Goal: Task Accomplishment & Management: Manage account settings

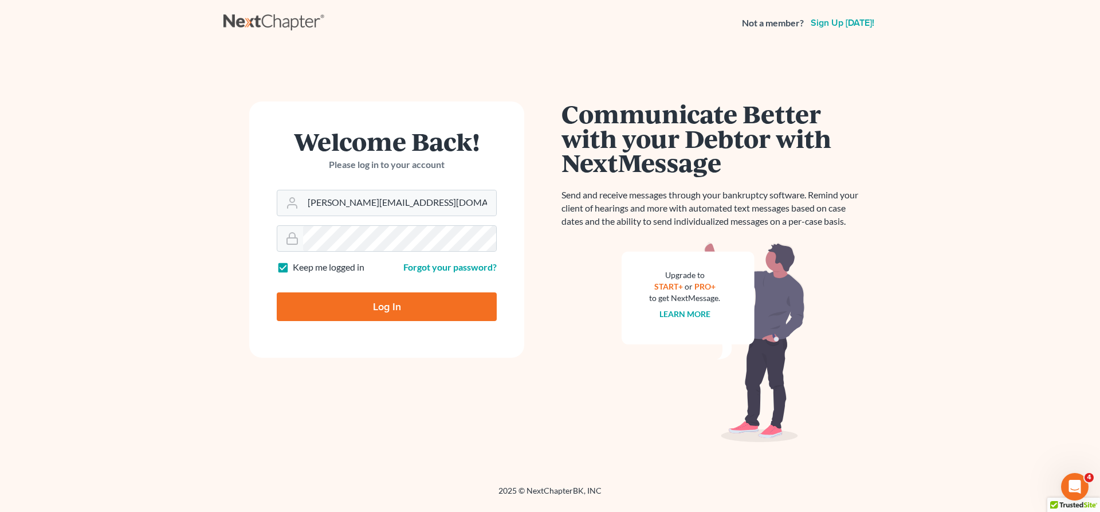
click at [347, 180] on div "Welcome Back! Please log in to your account" at bounding box center [387, 159] width 220 height 61
click at [356, 190] on div "[PERSON_NAME][EMAIL_ADDRESS][DOMAIN_NAME]" at bounding box center [387, 203] width 220 height 26
click at [359, 194] on input "christiaan@mvnlaw.com" at bounding box center [399, 202] width 193 height 25
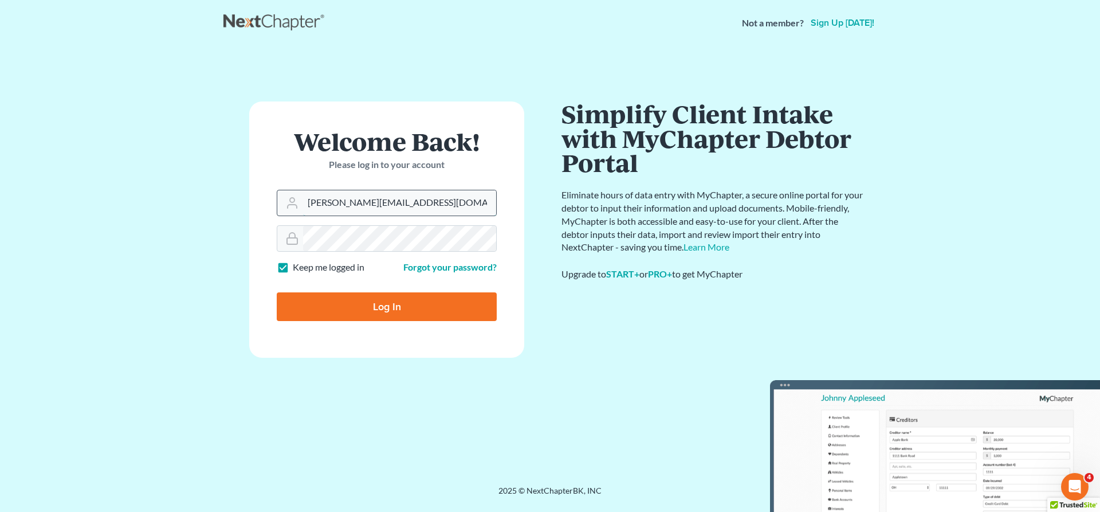
click at [359, 194] on input "christiaan@mvnlaw.com" at bounding box center [399, 202] width 193 height 25
type input "[EMAIL_ADDRESS][DOMAIN_NAME]"
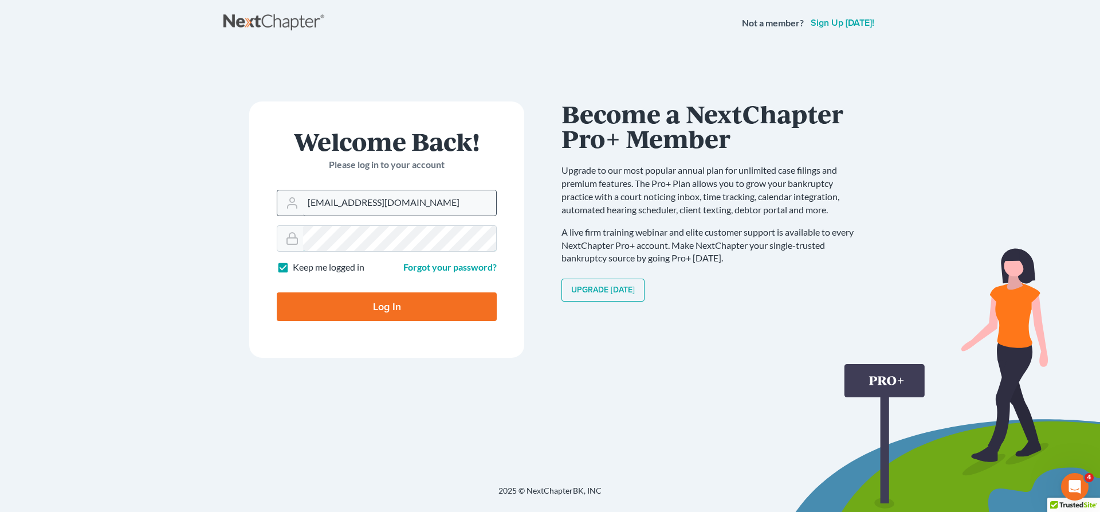
click at [277, 292] on input "Log In" at bounding box center [387, 306] width 220 height 29
type input "Thinking..."
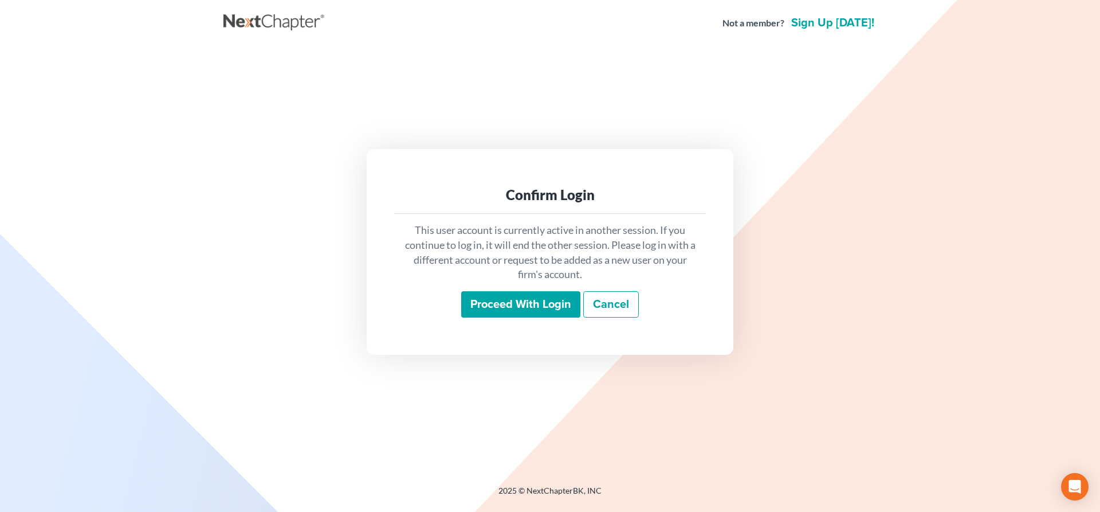
click at [509, 310] on input "Proceed with login" at bounding box center [520, 304] width 119 height 26
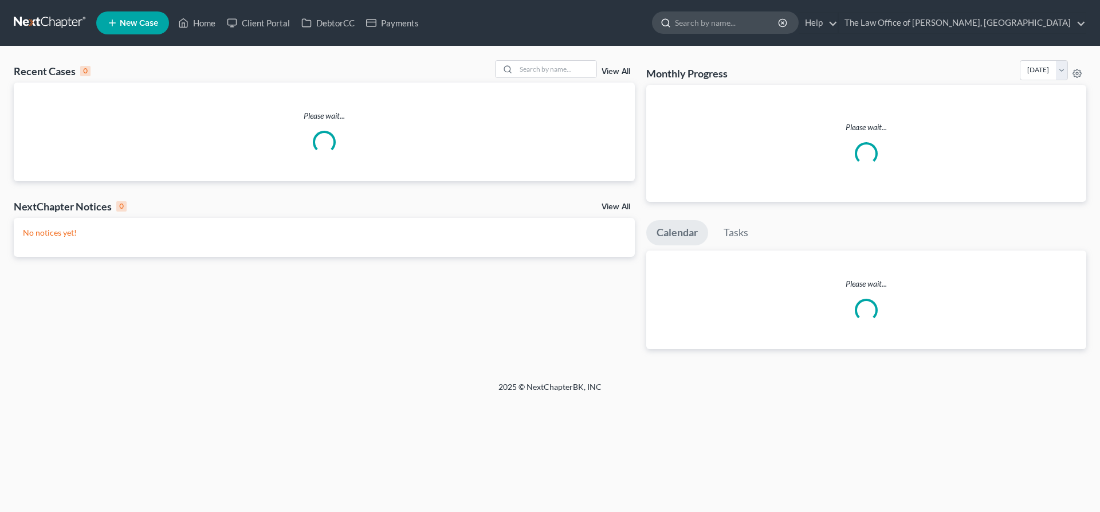
click at [780, 26] on input "search" at bounding box center [727, 22] width 105 height 21
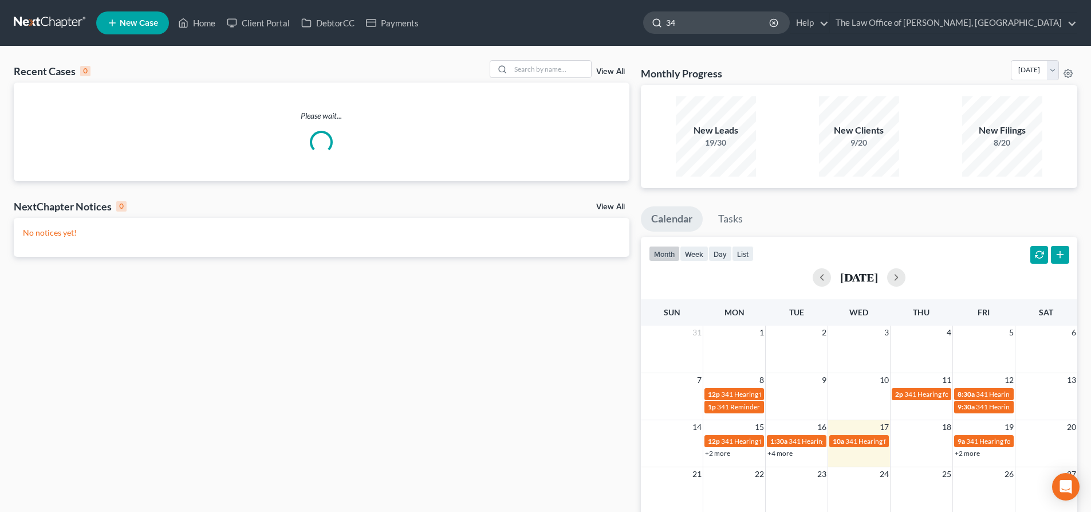
type input "341"
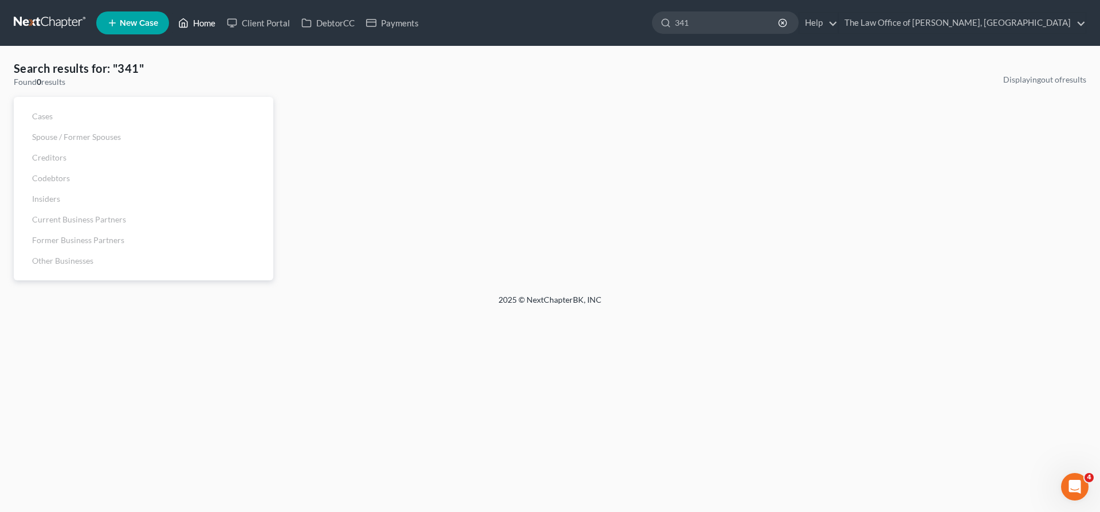
click at [196, 27] on link "Home" at bounding box center [196, 23] width 49 height 21
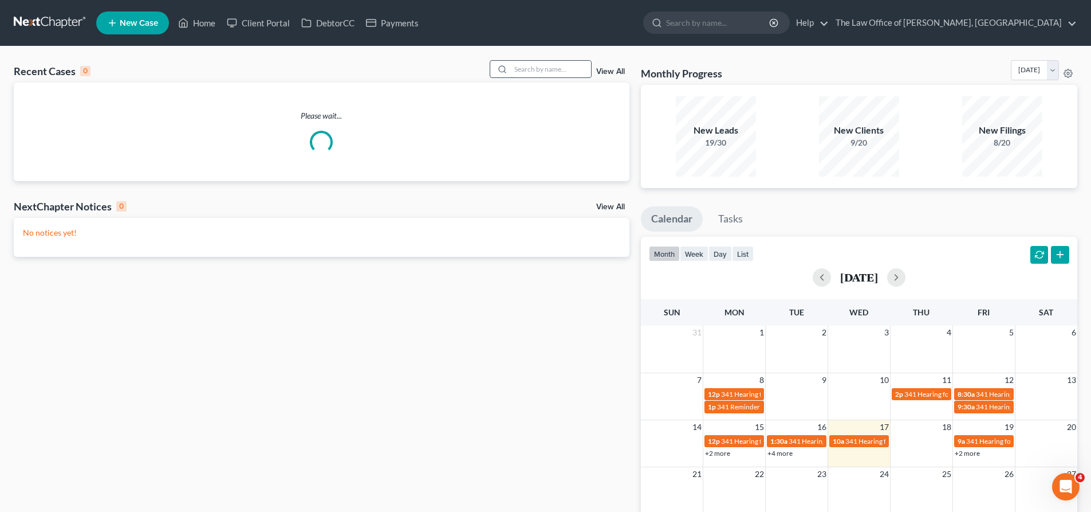
click at [547, 73] on input "search" at bounding box center [551, 69] width 80 height 17
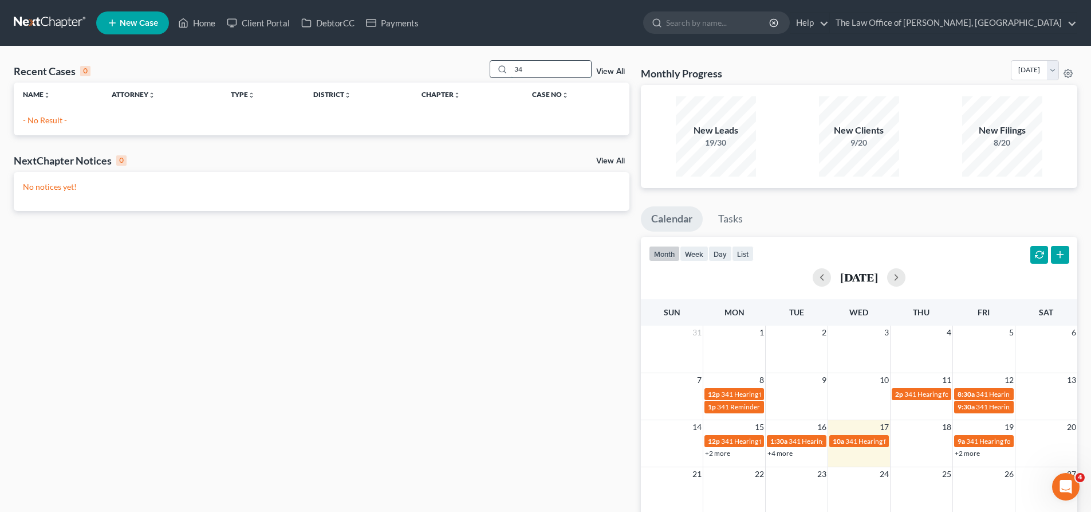
type input "3"
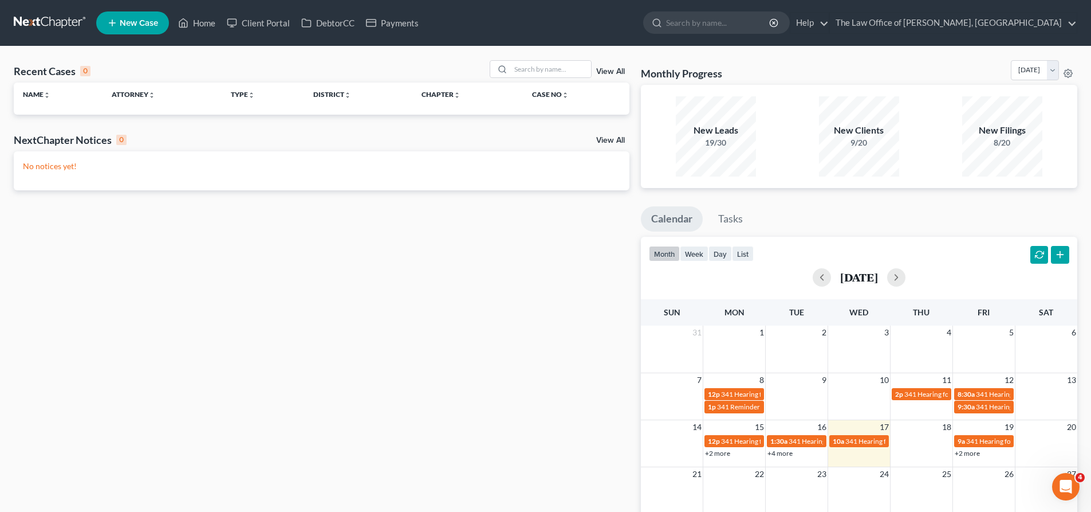
click at [427, 66] on div "Recent Cases 0 View All" at bounding box center [322, 71] width 616 height 22
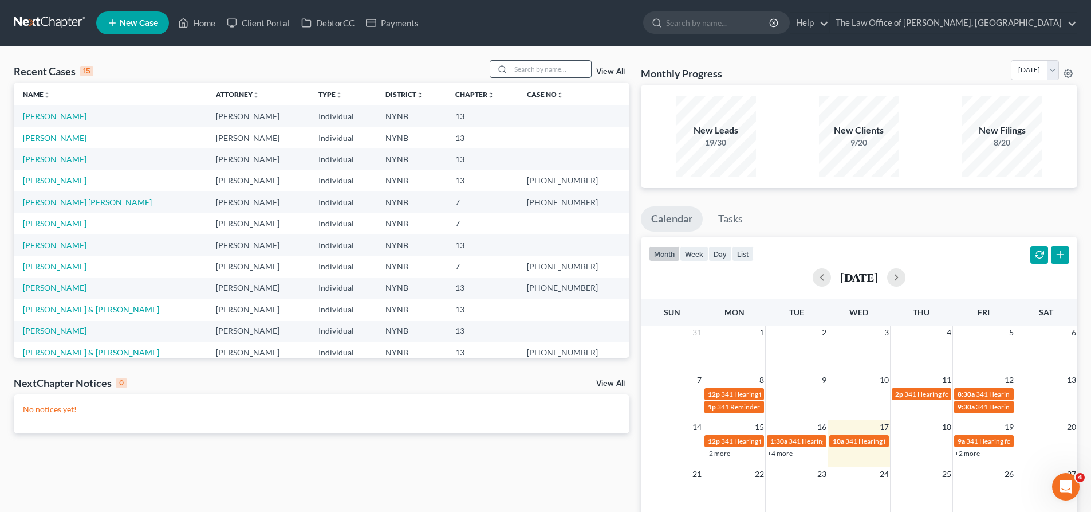
click at [532, 68] on input "search" at bounding box center [551, 69] width 80 height 17
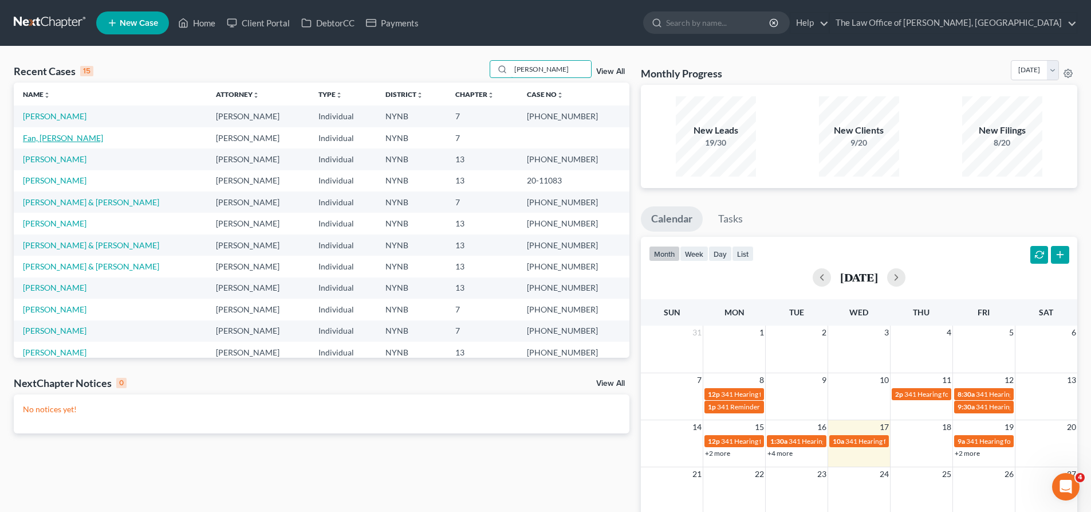
type input "[PERSON_NAME]"
click at [51, 137] on link "Fan, [PERSON_NAME]" at bounding box center [63, 138] width 80 height 10
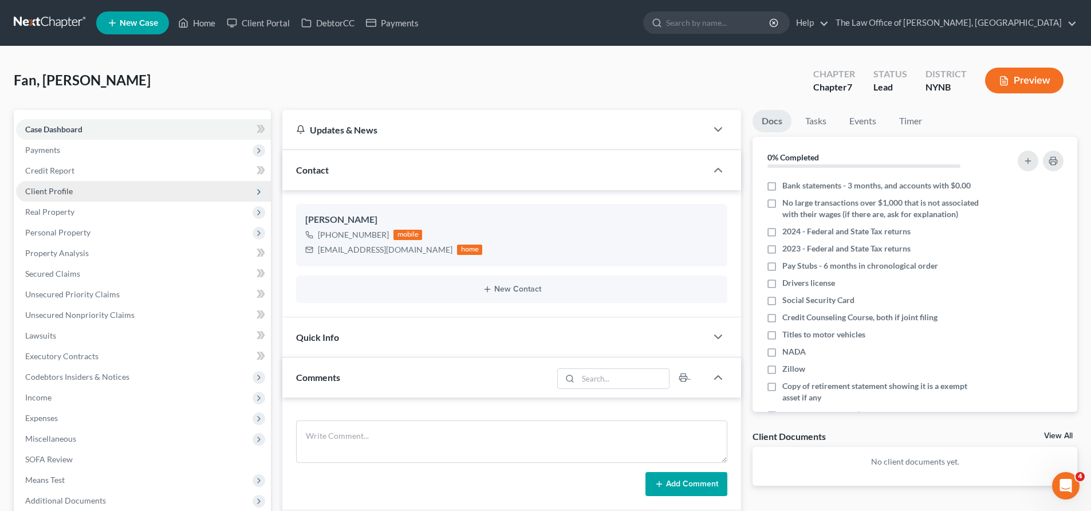
click at [122, 193] on span "Client Profile" at bounding box center [143, 191] width 255 height 21
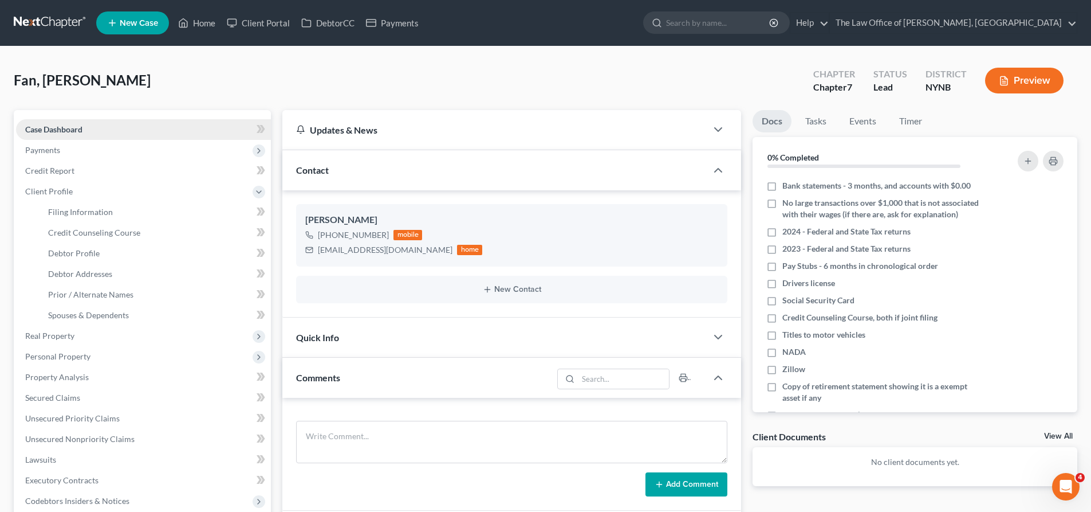
click at [107, 129] on link "Case Dashboard" at bounding box center [143, 129] width 255 height 21
click at [93, 188] on span "Client Profile" at bounding box center [143, 191] width 255 height 21
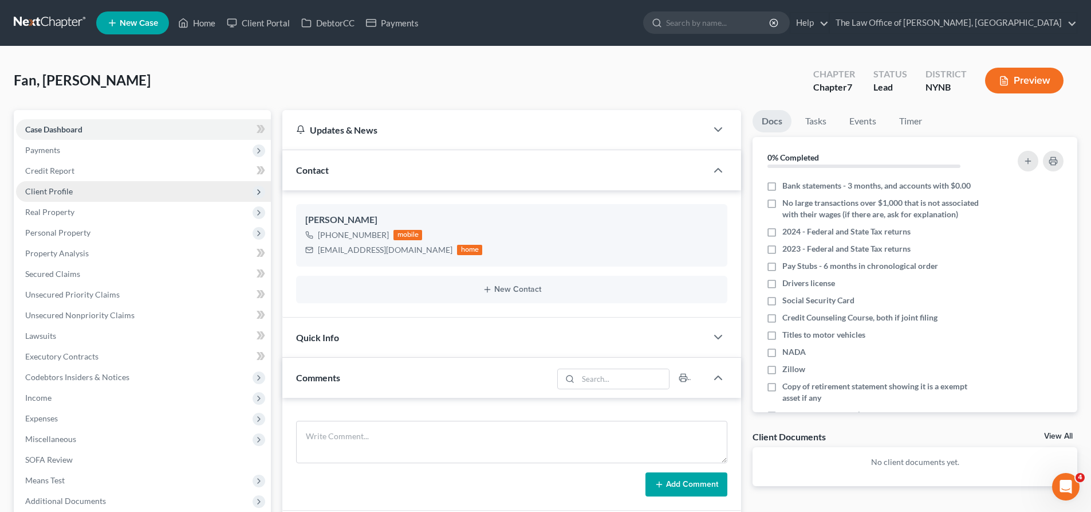
click at [93, 188] on span "Client Profile" at bounding box center [143, 191] width 255 height 21
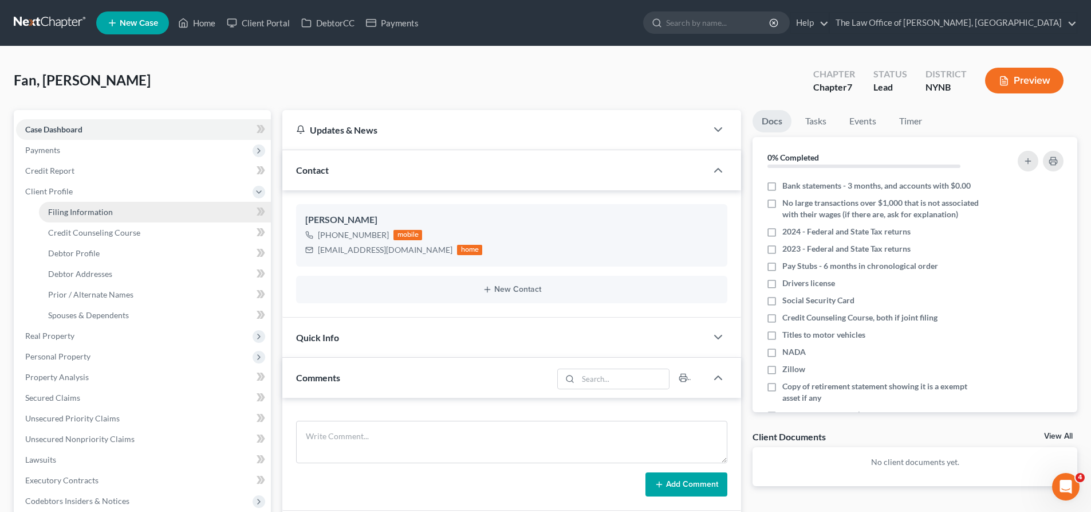
click at [66, 208] on span "Filing Information" at bounding box center [80, 212] width 65 height 10
select select "1"
select select "0"
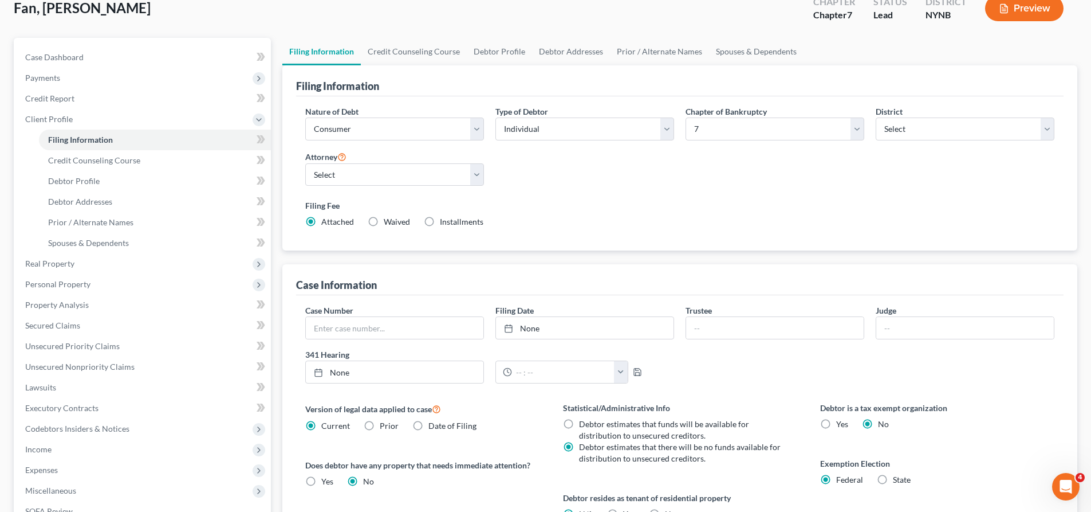
scroll to position [115, 0]
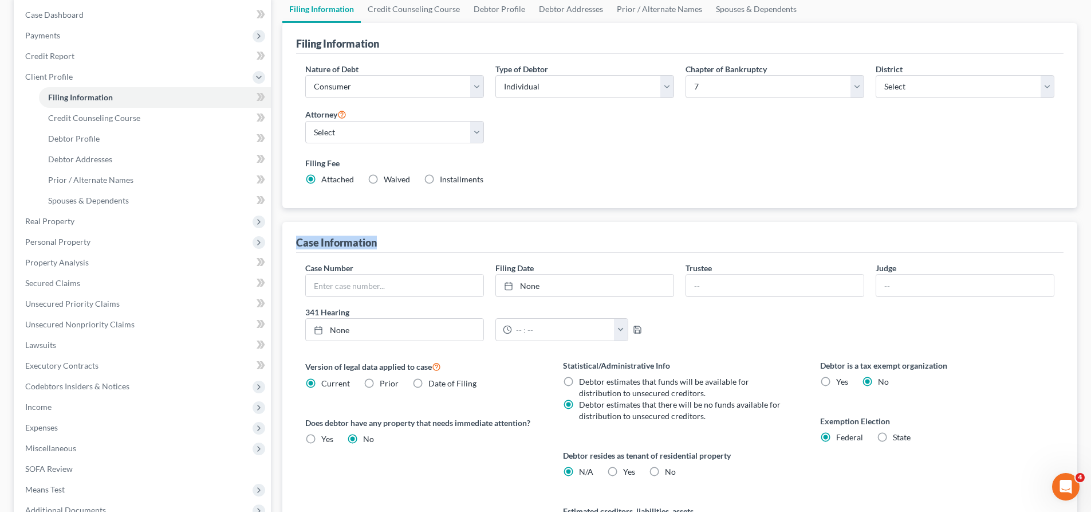
drag, startPoint x: 297, startPoint y: 242, endPoint x: 412, endPoint y: 245, distance: 115.2
click at [412, 245] on div "Case Information" at bounding box center [680, 237] width 768 height 31
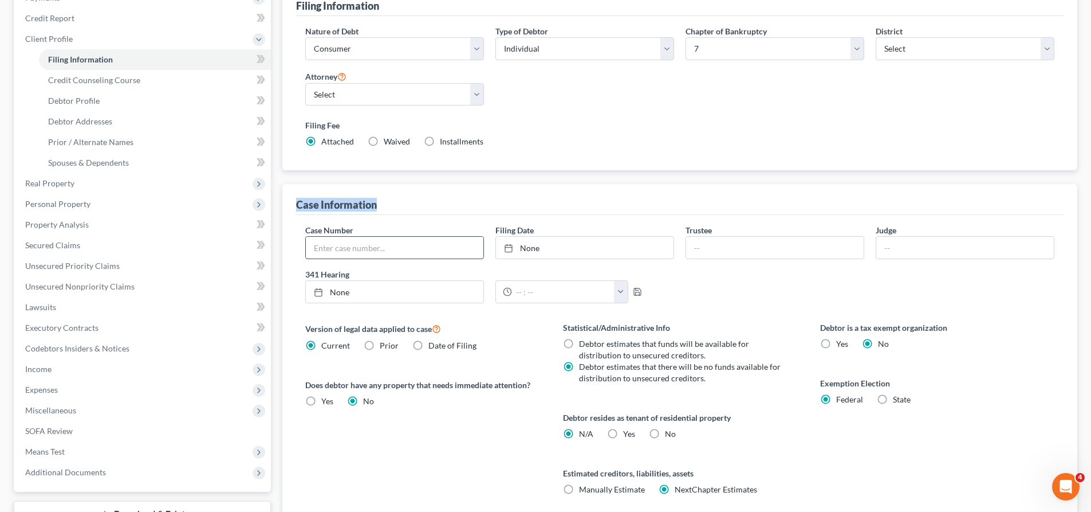
scroll to position [172, 0]
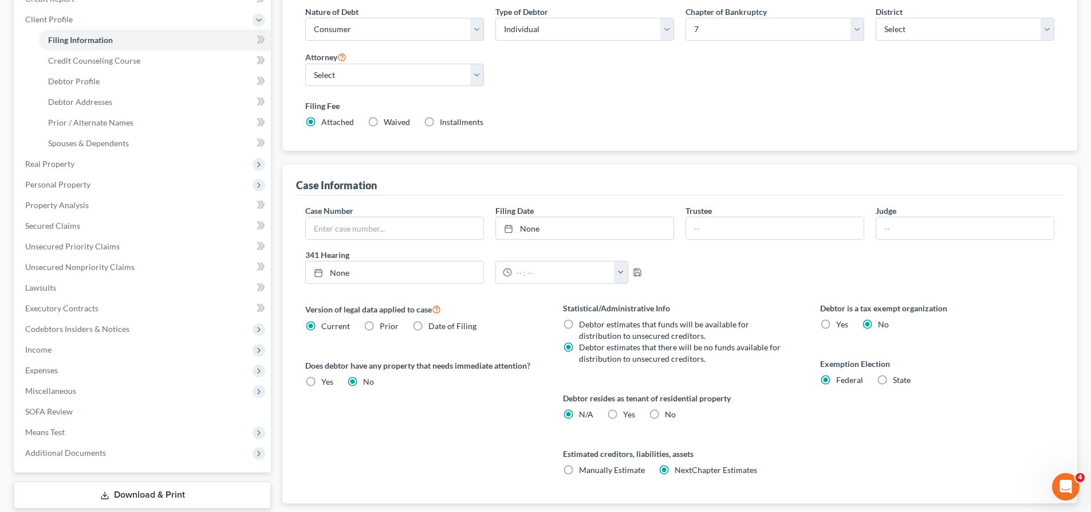
click at [384, 210] on div "Case Number" at bounding box center [395, 222] width 190 height 35
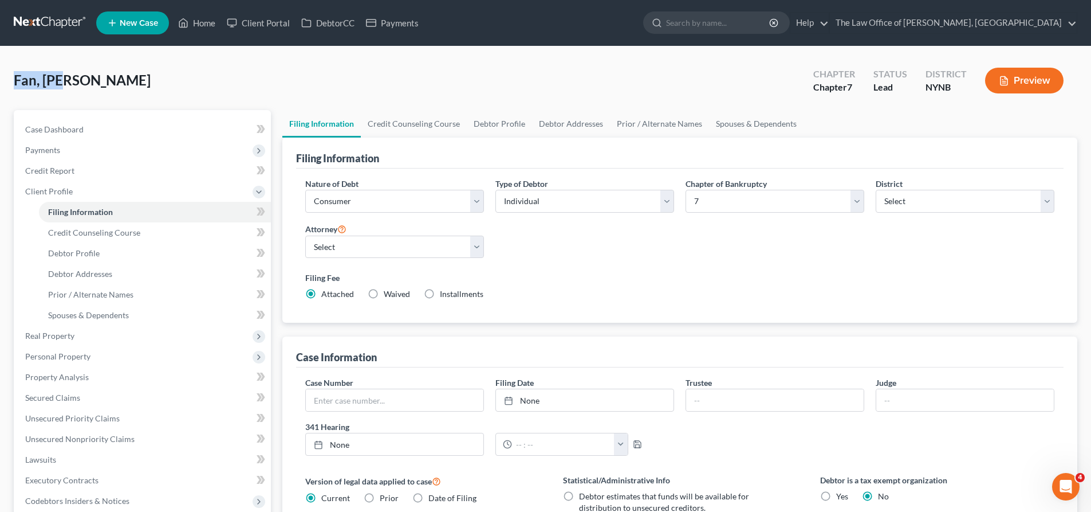
drag, startPoint x: 70, startPoint y: 84, endPoint x: 12, endPoint y: 76, distance: 58.4
click at [12, 76] on div "Fan, [PERSON_NAME] Upgraded Chapter Chapter 7 Status Lead District NYNB Preview…" at bounding box center [545, 390] width 1091 height 688
click at [58, 76] on span "Fan, [PERSON_NAME]" at bounding box center [82, 80] width 137 height 17
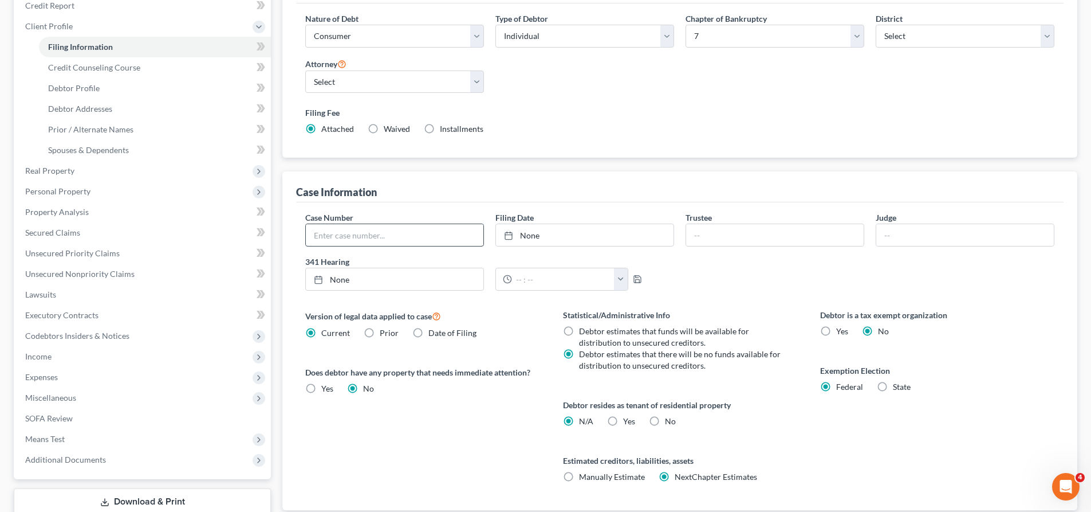
scroll to position [172, 0]
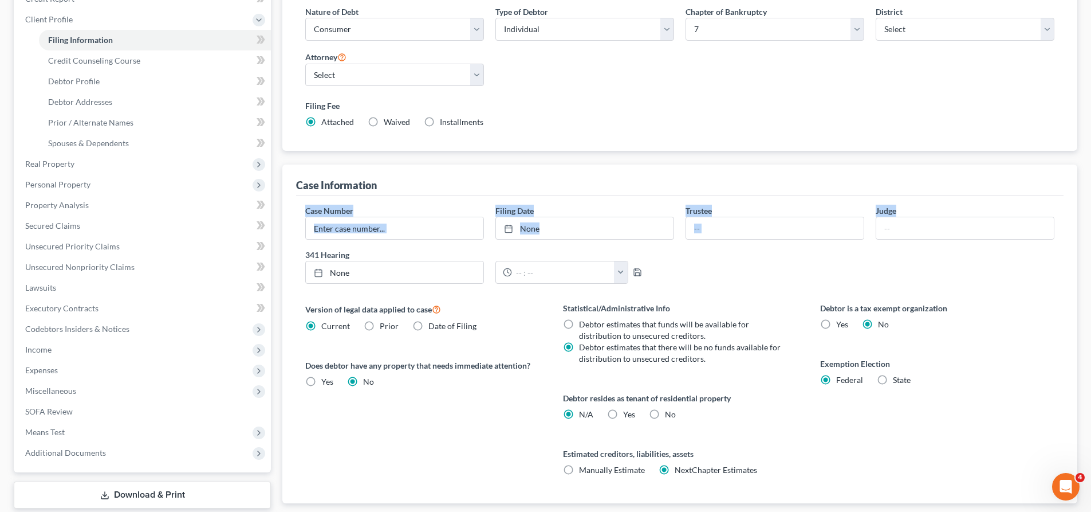
drag, startPoint x: 304, startPoint y: 212, endPoint x: 907, endPoint y: 213, distance: 603.2
click at [907, 213] on div "Case Number Filing Date None close Date Time chevron_left [DATE] chevron_right …" at bounding box center [680, 249] width 761 height 88
click at [336, 253] on label "341 Hearing" at bounding box center [490, 255] width 380 height 12
click at [303, 253] on label "341 Hearing" at bounding box center [490, 255] width 380 height 12
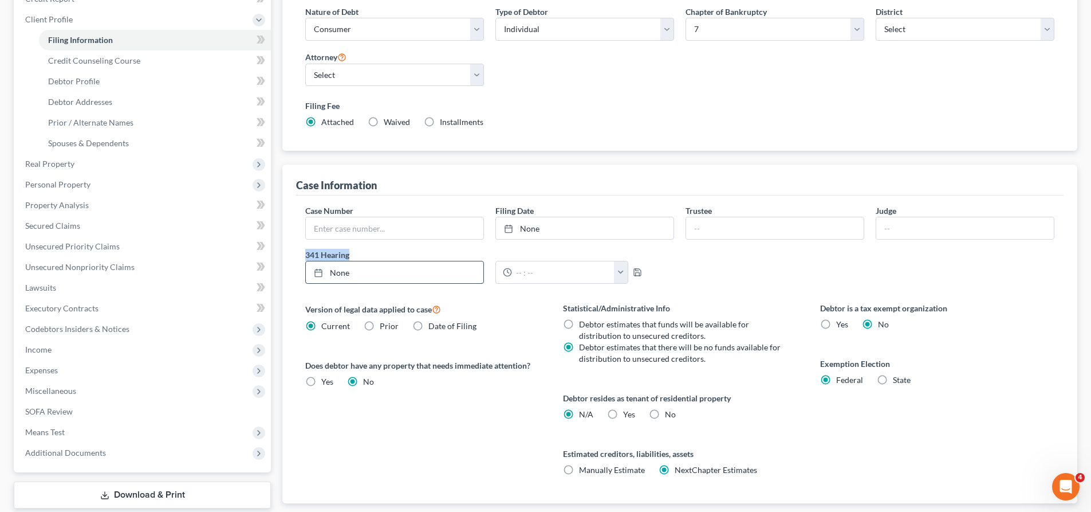
drag, startPoint x: 305, startPoint y: 253, endPoint x: 394, endPoint y: 261, distance: 89.1
click at [394, 261] on div "341 Hearing None close Date Time chevron_left [DATE] chevron_right Su M Tu W Th…" at bounding box center [490, 266] width 380 height 35
click at [374, 253] on label "341 Hearing" at bounding box center [490, 255] width 380 height 12
type input "[DATE]"
click at [337, 271] on link "[DATE]" at bounding box center [395, 272] width 178 height 22
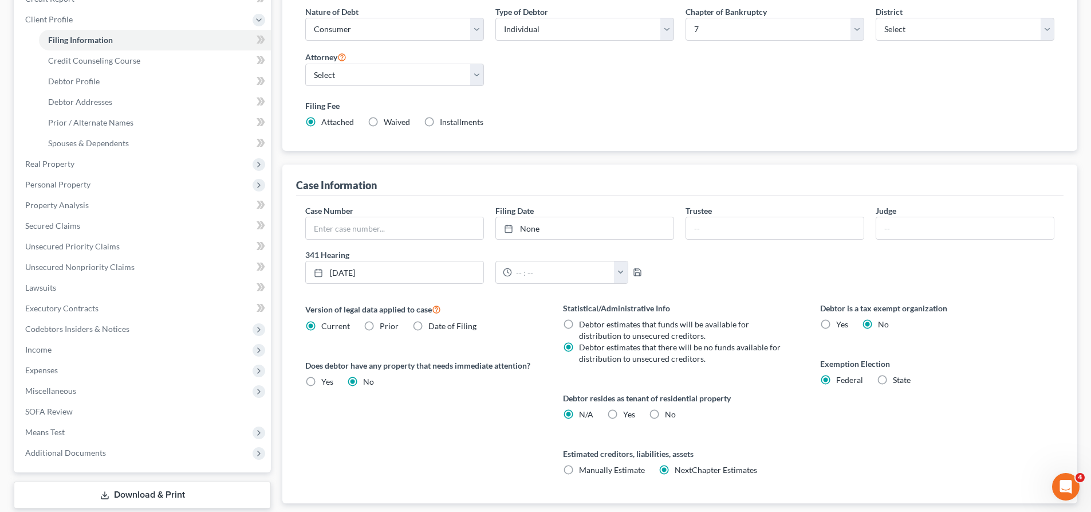
click at [628, 272] on div "12:00am 12:30am 1:00am 1:30am 2:00am 2:30am 3:00am 3:30am 4:00am 4:30am 5:00am …" at bounding box center [585, 272] width 190 height 23
click at [617, 271] on button "button" at bounding box center [621, 272] width 14 height 22
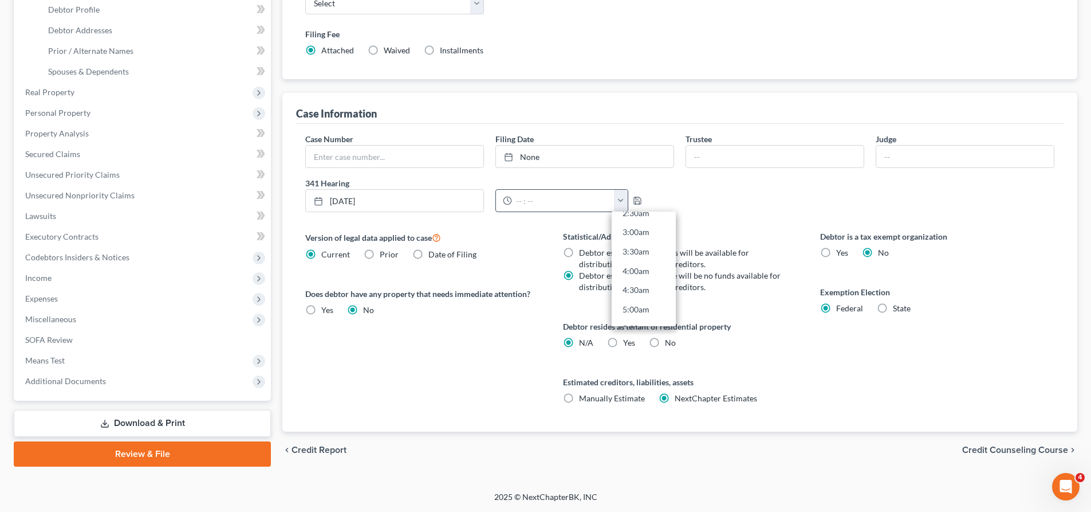
scroll to position [458, 0]
click at [636, 286] on link "1:30pm" at bounding box center [644, 286] width 64 height 19
type input "1:30pm"
click at [636, 203] on icon "button" at bounding box center [637, 200] width 9 height 9
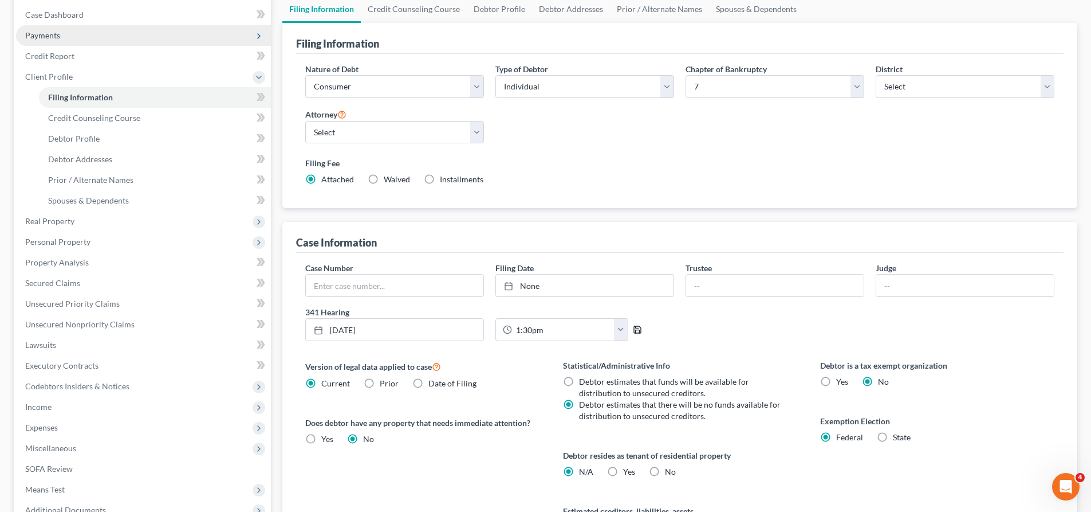
scroll to position [0, 0]
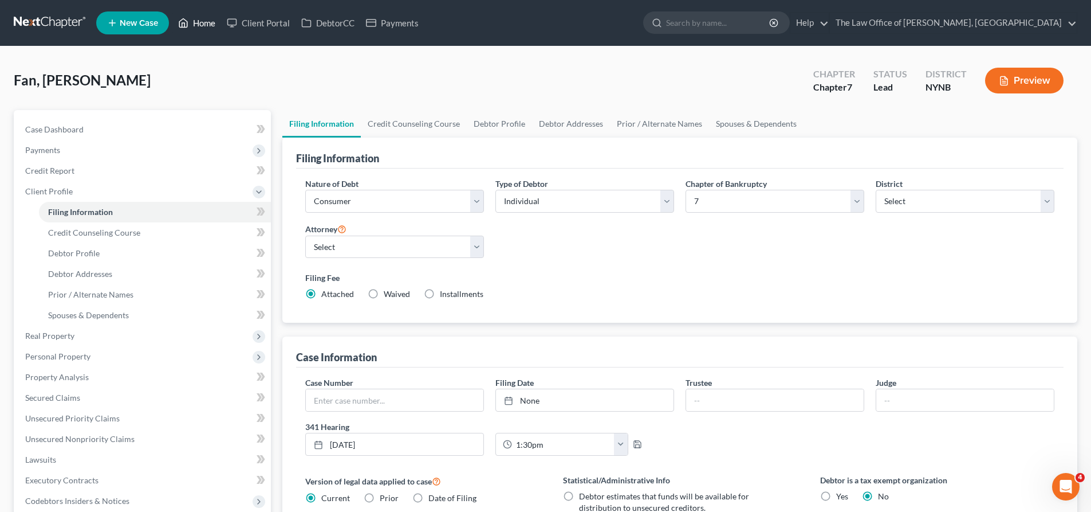
click at [197, 25] on link "Home" at bounding box center [196, 23] width 49 height 21
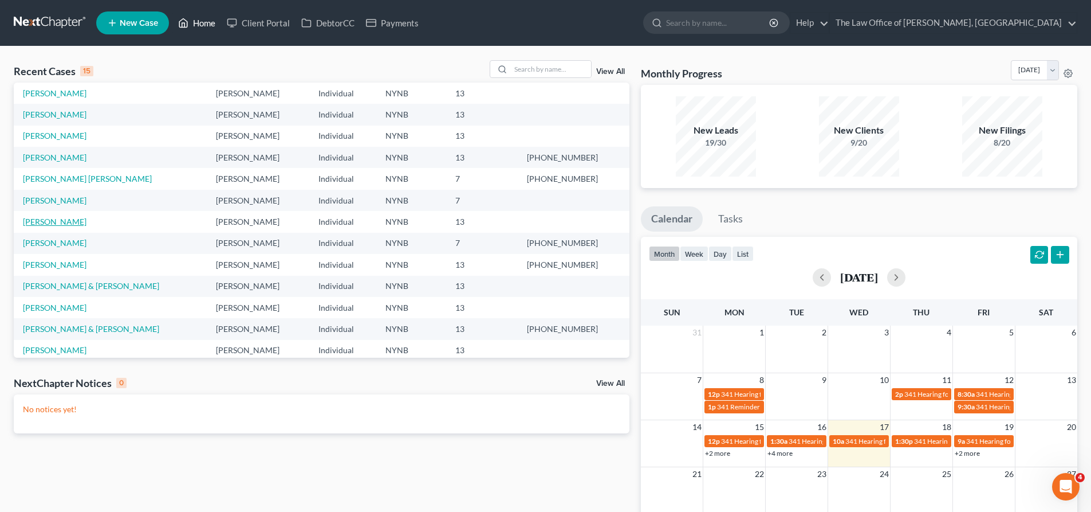
scroll to position [78, 0]
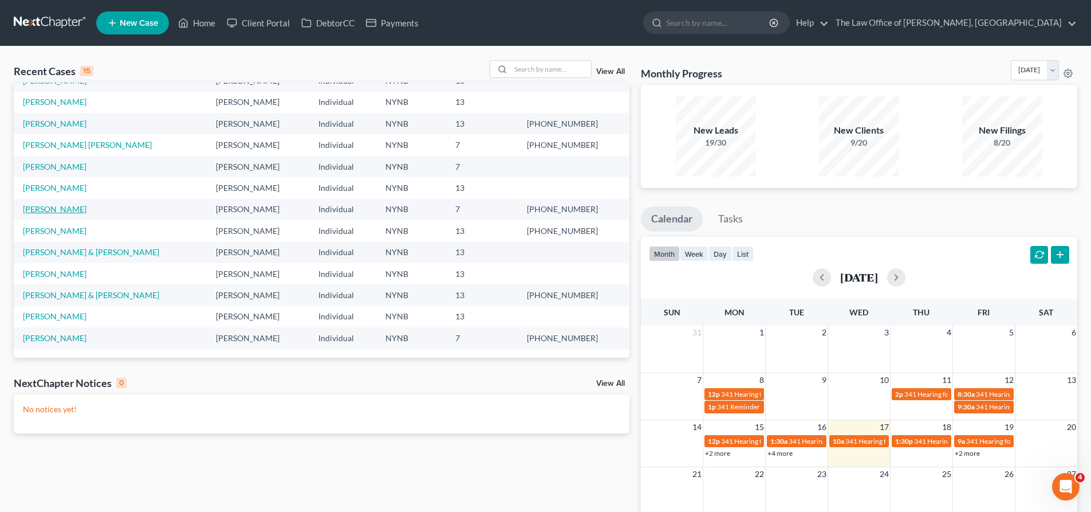
click at [59, 208] on link "[PERSON_NAME]" at bounding box center [55, 209] width 64 height 10
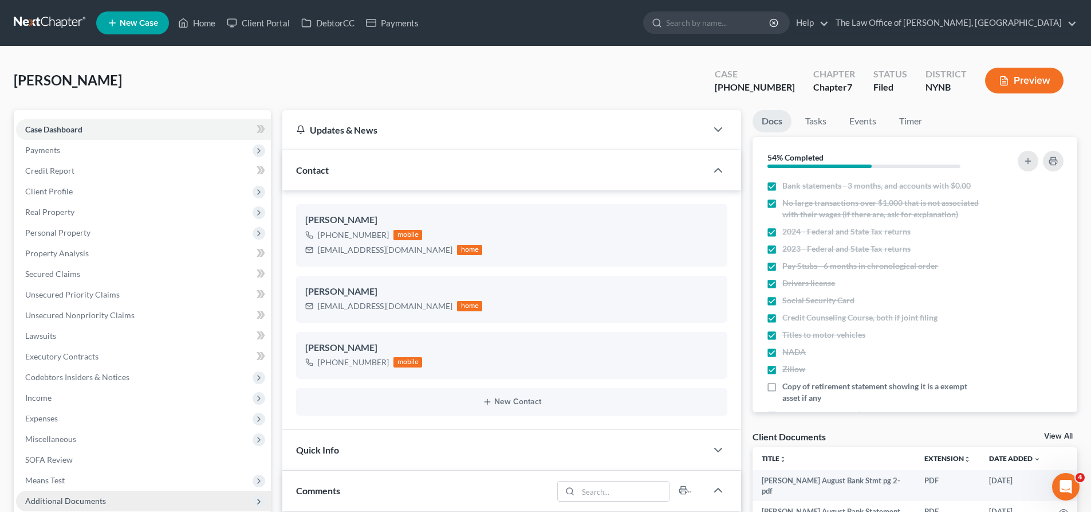
scroll to position [286, 0]
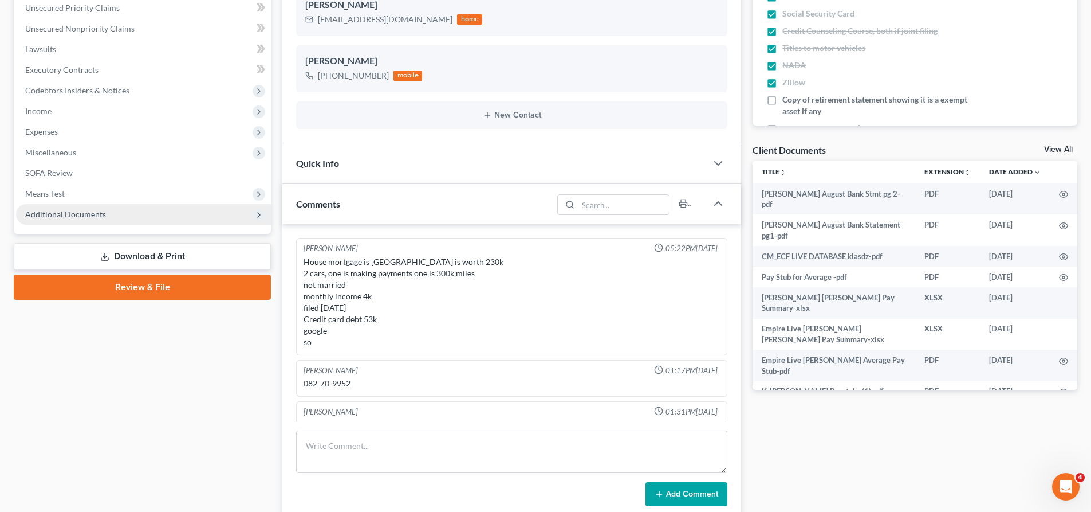
click at [114, 219] on span "Additional Documents" at bounding box center [143, 214] width 255 height 21
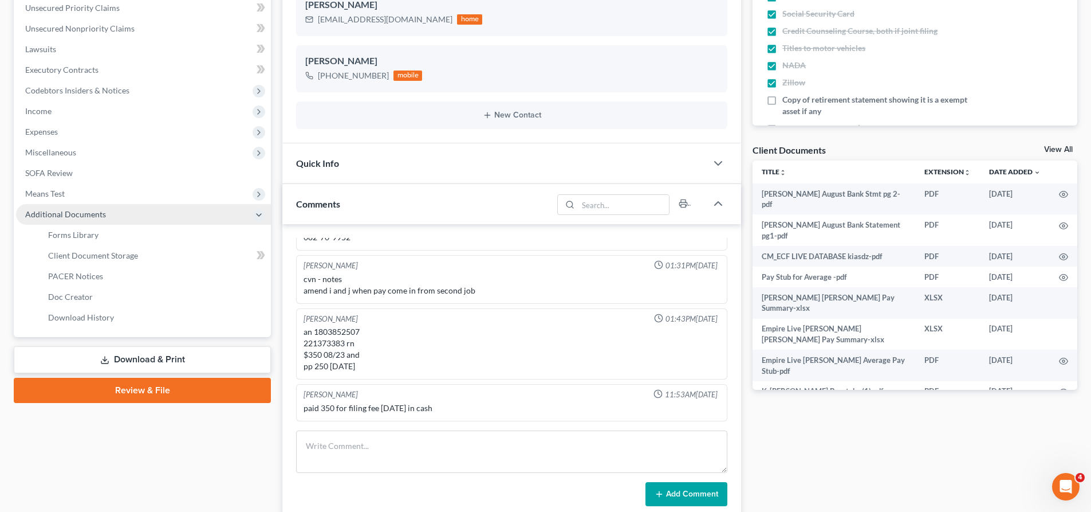
scroll to position [626, 0]
click at [88, 250] on span "Client Document Storage" at bounding box center [93, 255] width 90 height 10
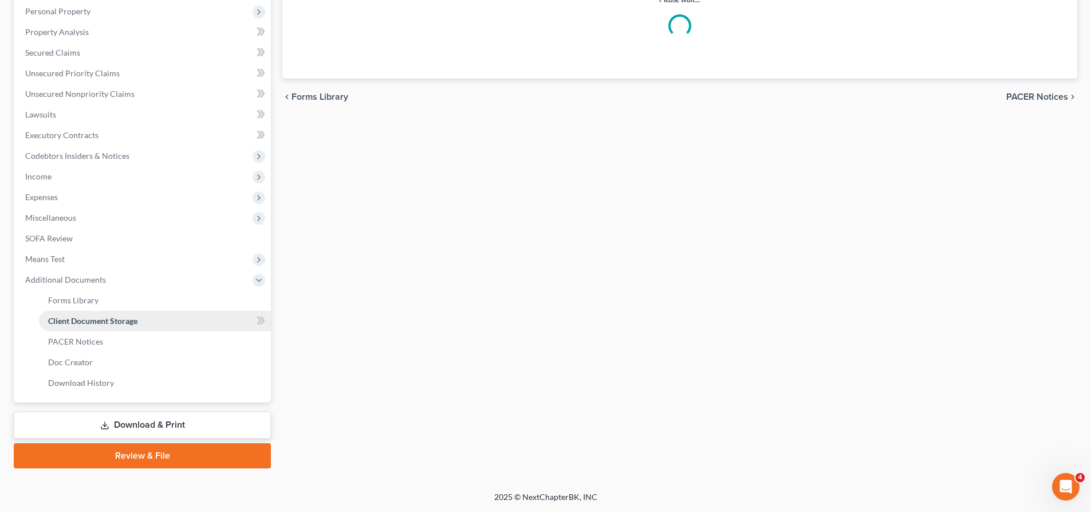
scroll to position [220, 0]
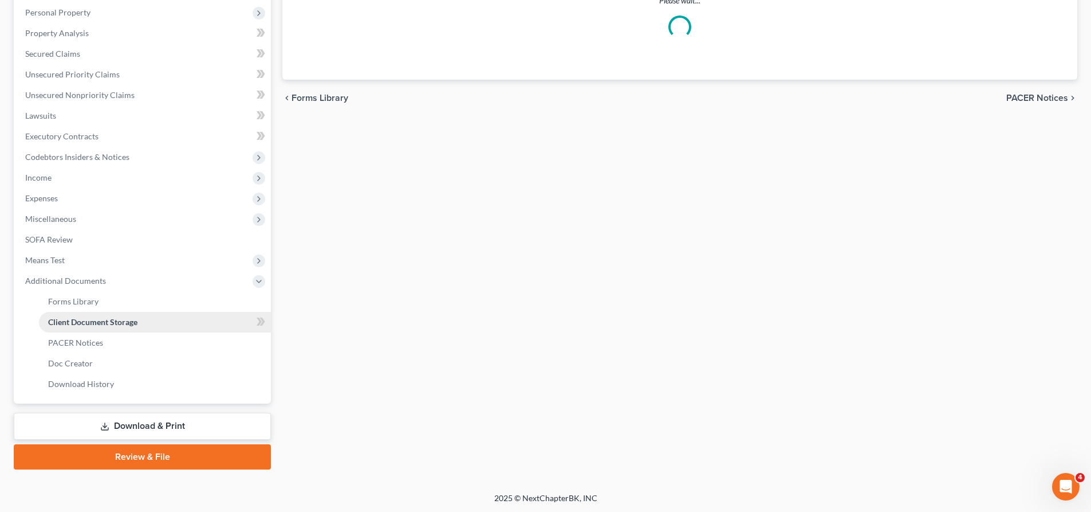
select select "1"
select select "5"
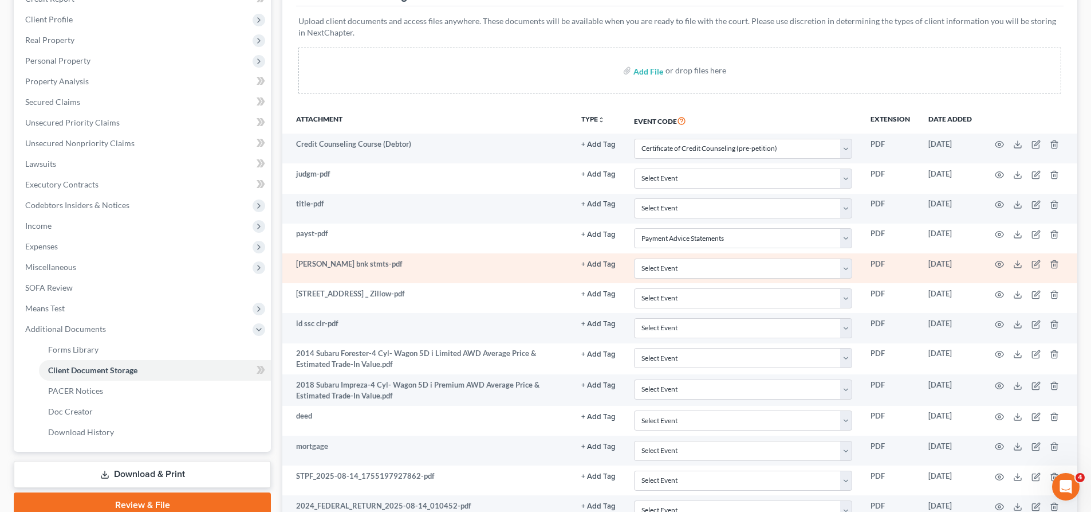
scroll to position [229, 0]
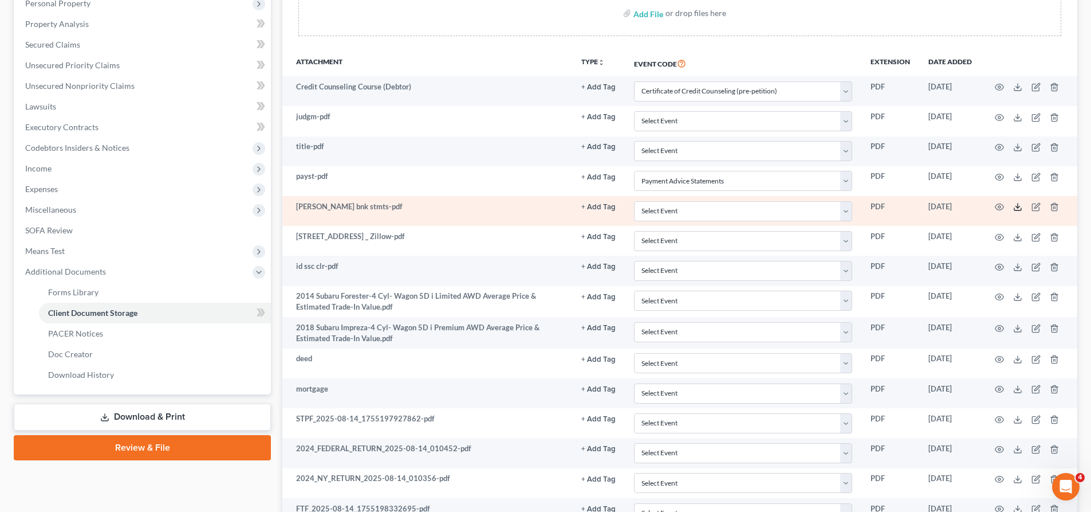
click at [1016, 207] on polyline at bounding box center [1018, 207] width 4 height 2
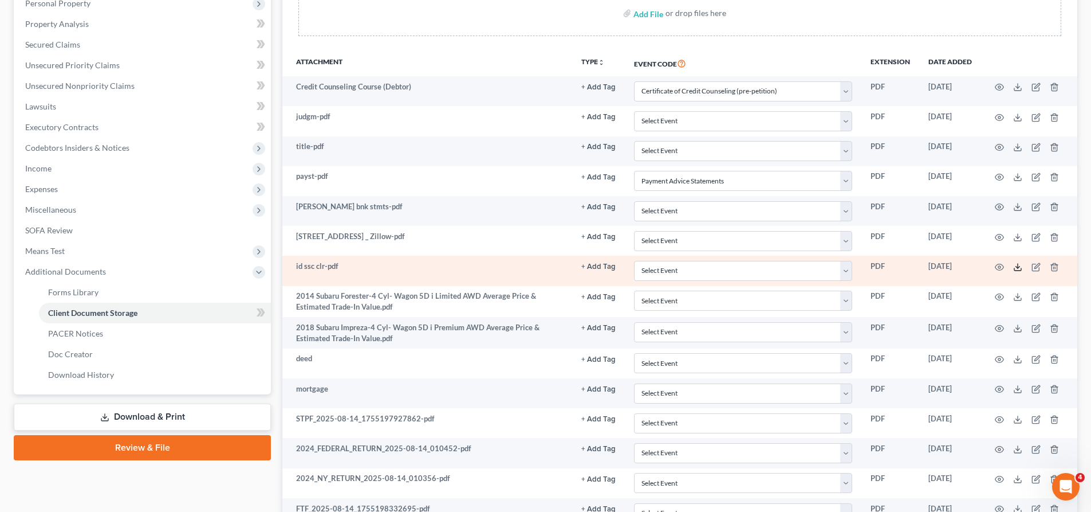
click at [1019, 266] on polyline at bounding box center [1018, 267] width 4 height 2
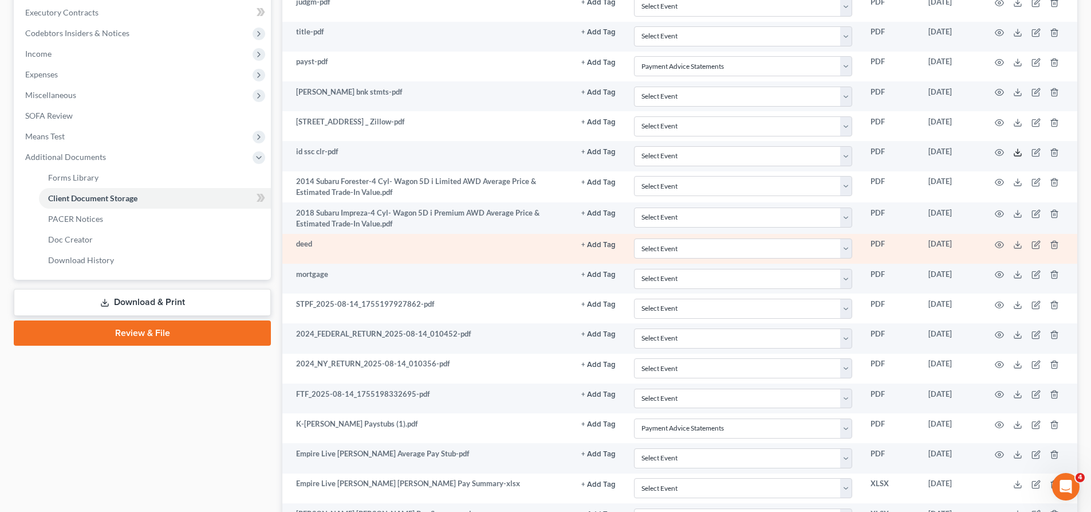
scroll to position [401, 0]
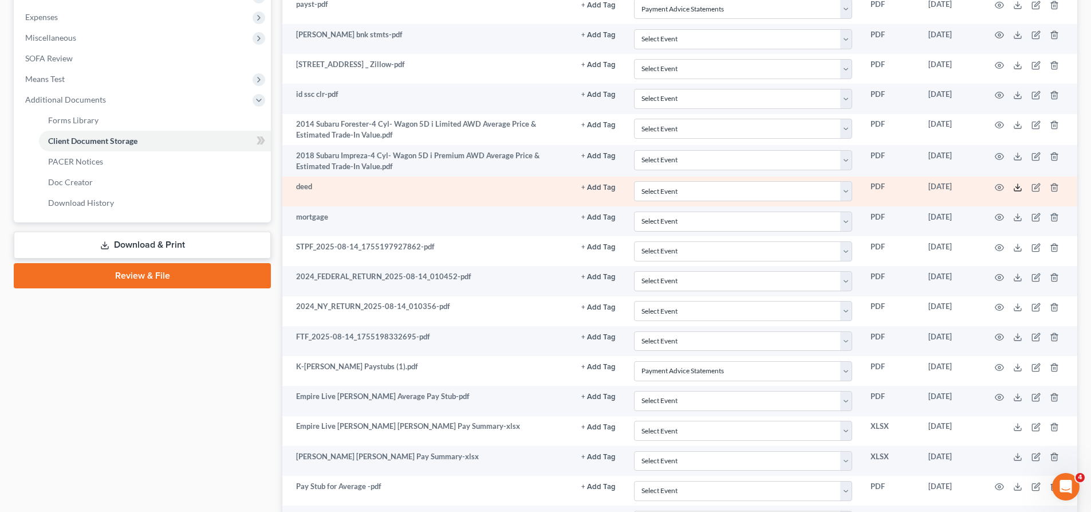
click at [1019, 184] on icon at bounding box center [1017, 187] width 9 height 9
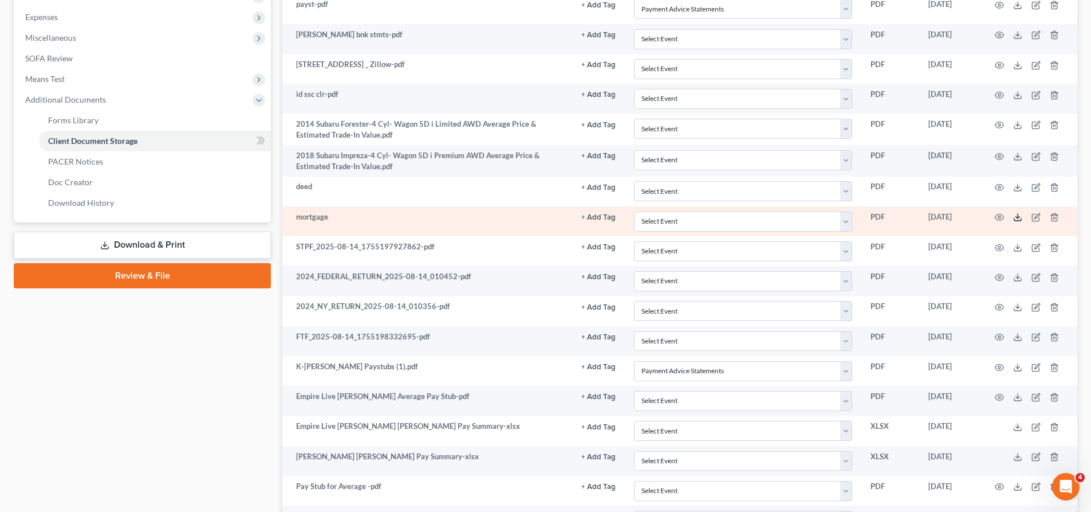
click at [1020, 219] on icon at bounding box center [1017, 217] width 9 height 9
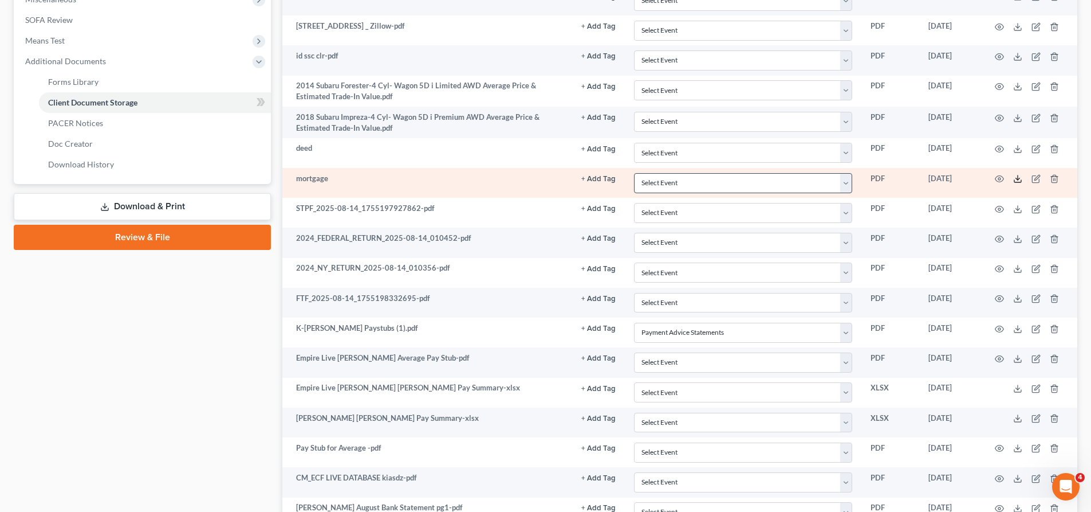
scroll to position [458, 0]
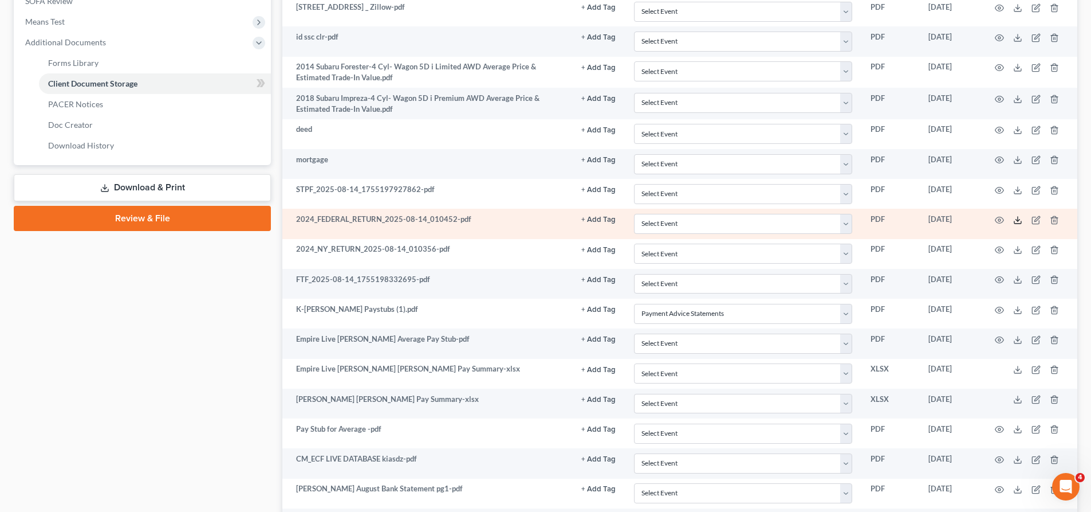
click at [1021, 221] on icon at bounding box center [1017, 219] width 9 height 9
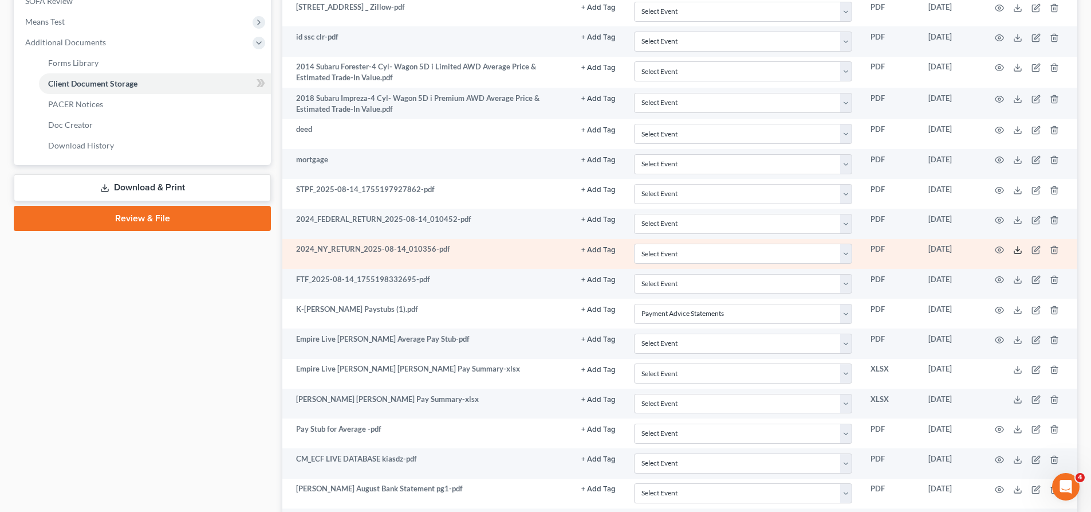
click at [1020, 248] on icon at bounding box center [1017, 249] width 9 height 9
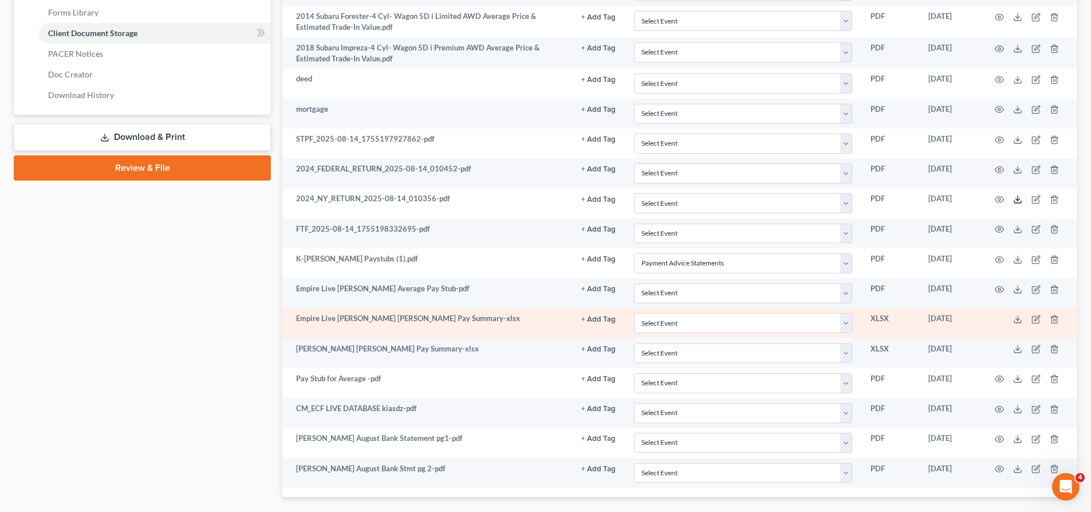
scroll to position [573, 0]
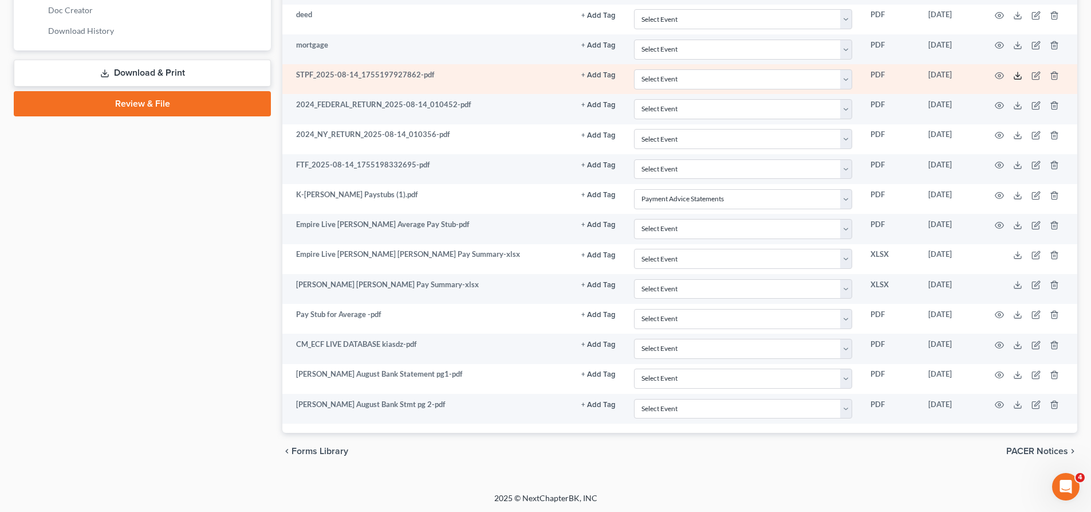
click at [1021, 78] on icon at bounding box center [1018, 78] width 7 height 2
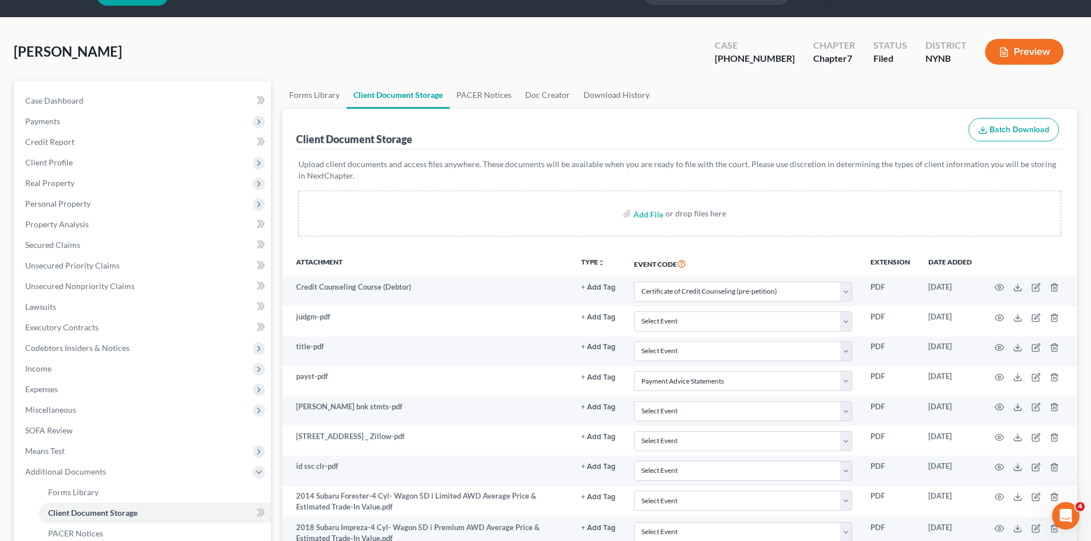
scroll to position [0, 0]
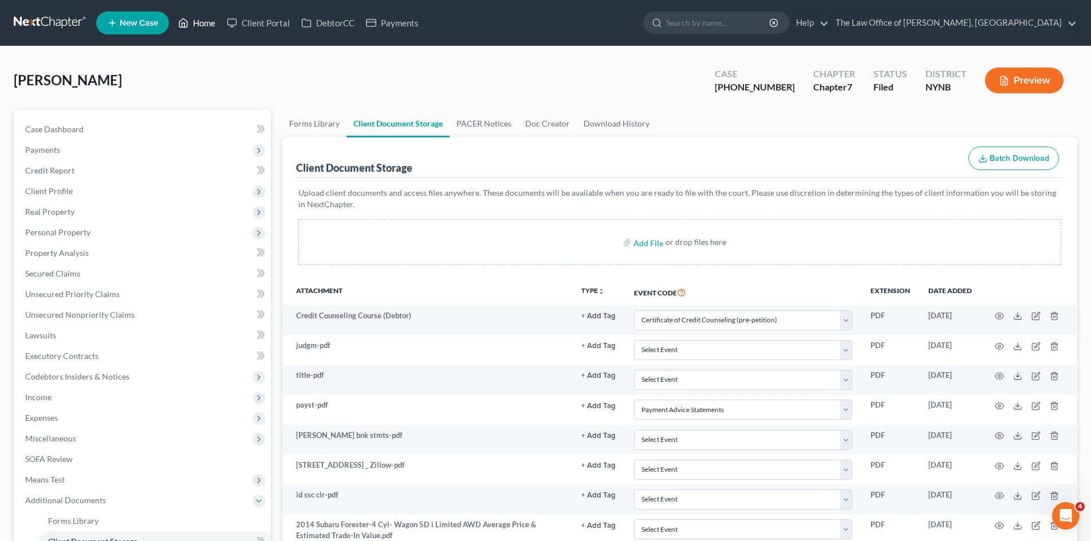
click at [198, 14] on link "Home" at bounding box center [196, 23] width 49 height 21
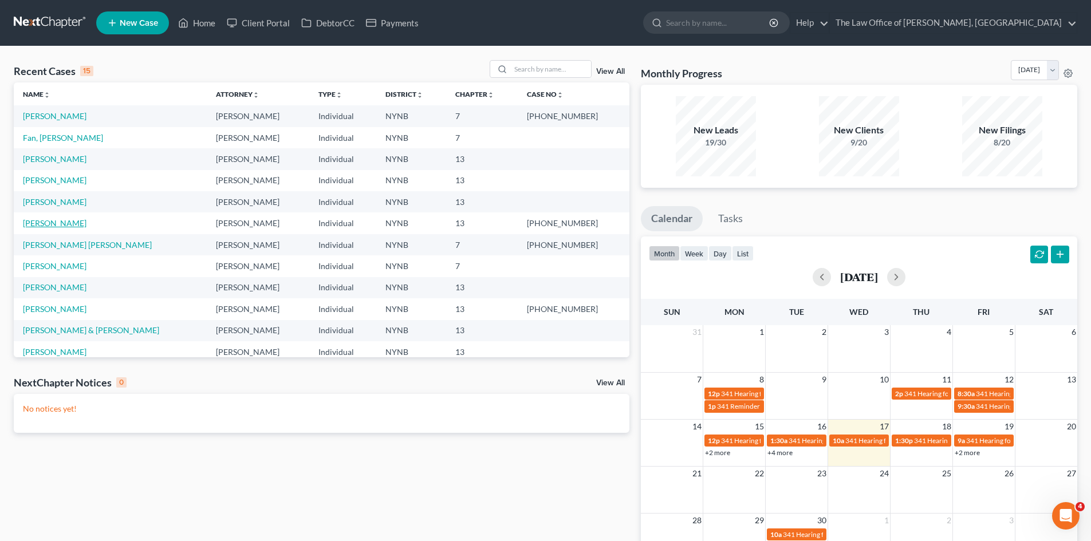
click at [54, 227] on link "[PERSON_NAME]" at bounding box center [55, 223] width 64 height 10
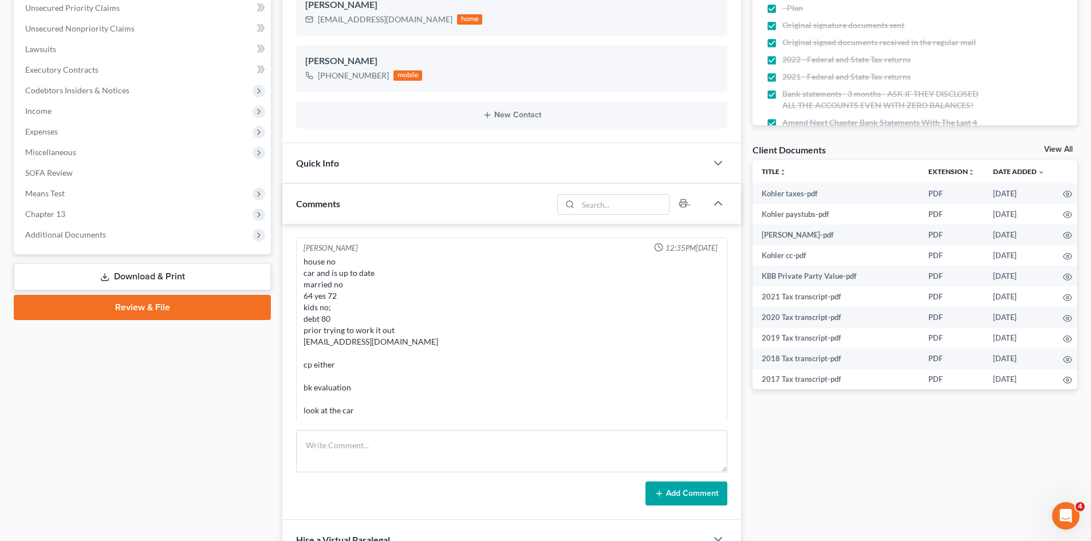
scroll to position [238, 0]
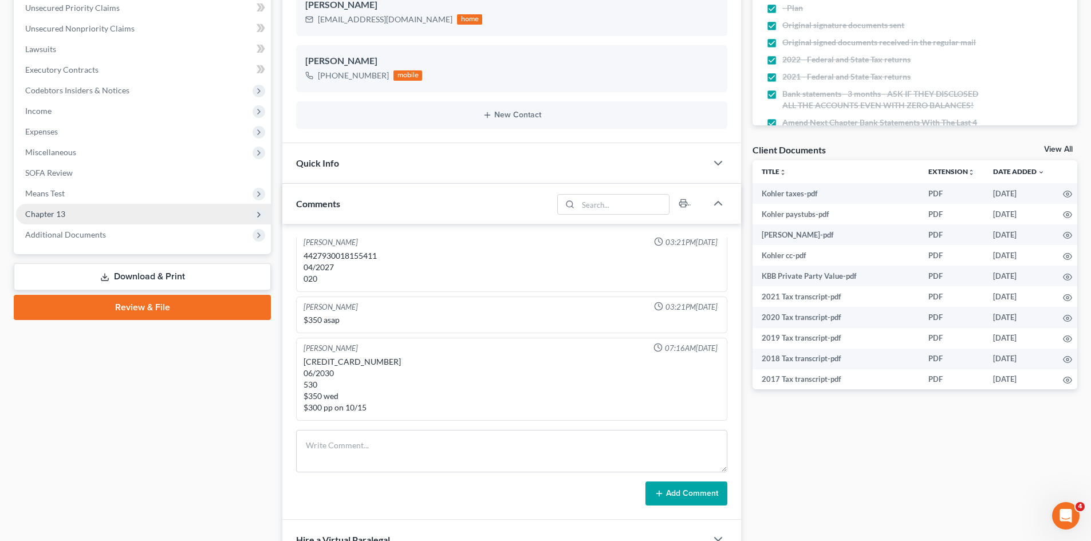
click at [163, 213] on span "Chapter 13" at bounding box center [143, 214] width 255 height 21
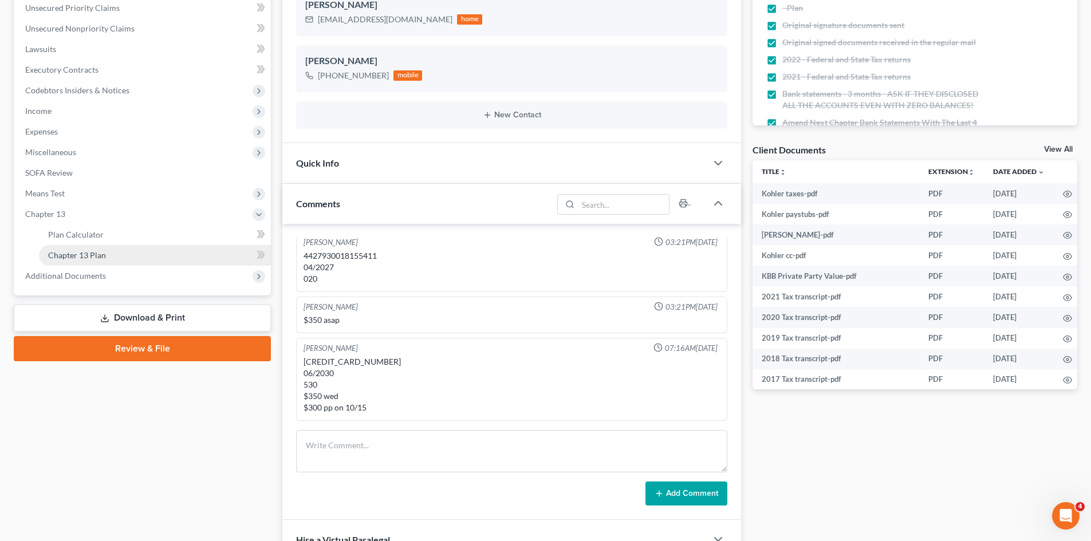
click at [114, 251] on link "Chapter 13 Plan" at bounding box center [155, 255] width 232 height 21
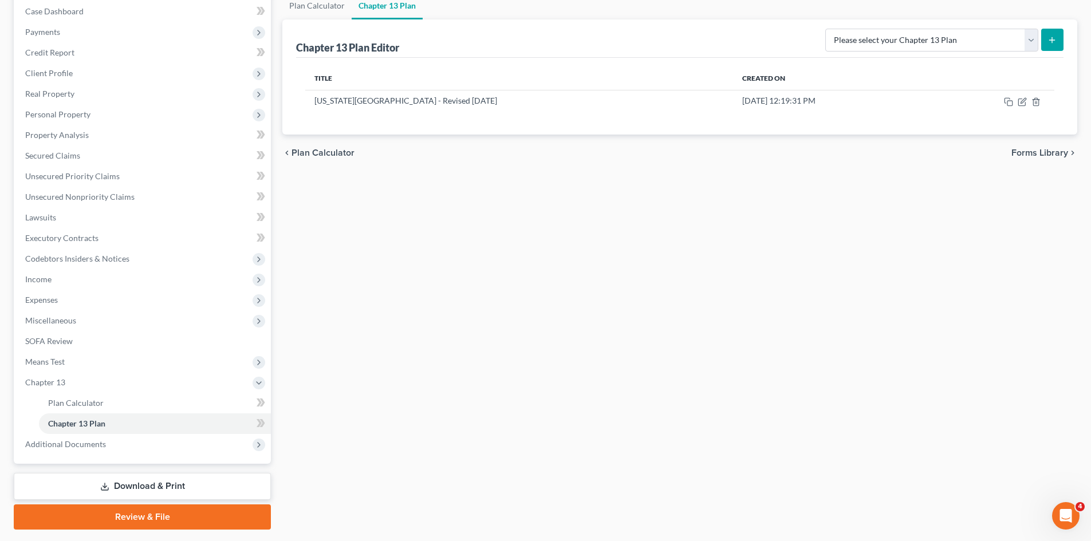
scroll to position [93, 0]
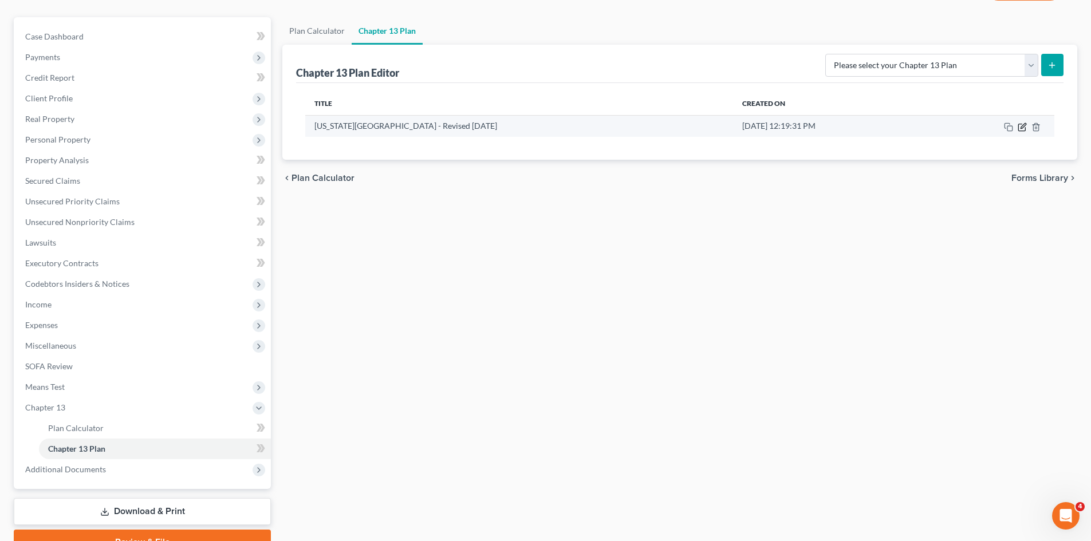
click at [1024, 127] on icon "button" at bounding box center [1023, 125] width 5 height 5
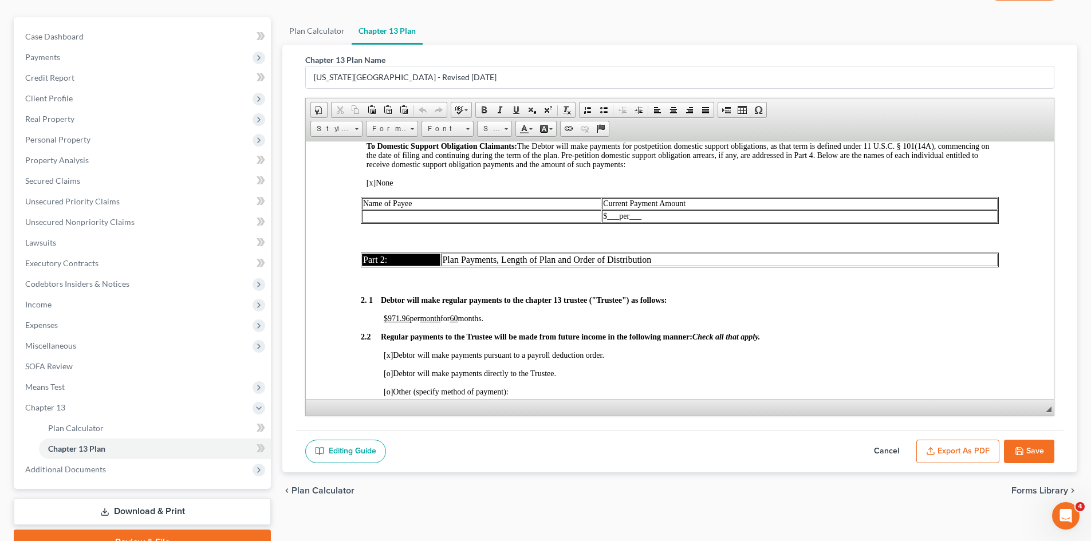
scroll to position [687, 0]
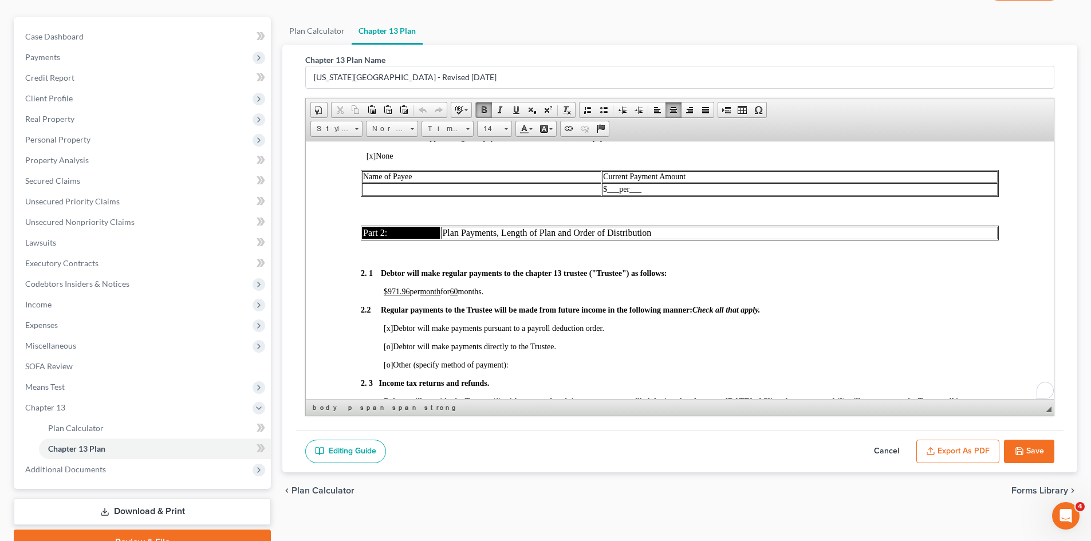
drag, startPoint x: 378, startPoint y: 292, endPoint x: 459, endPoint y: 291, distance: 81.4
drag, startPoint x: 385, startPoint y: 296, endPoint x: 410, endPoint y: 296, distance: 25.2
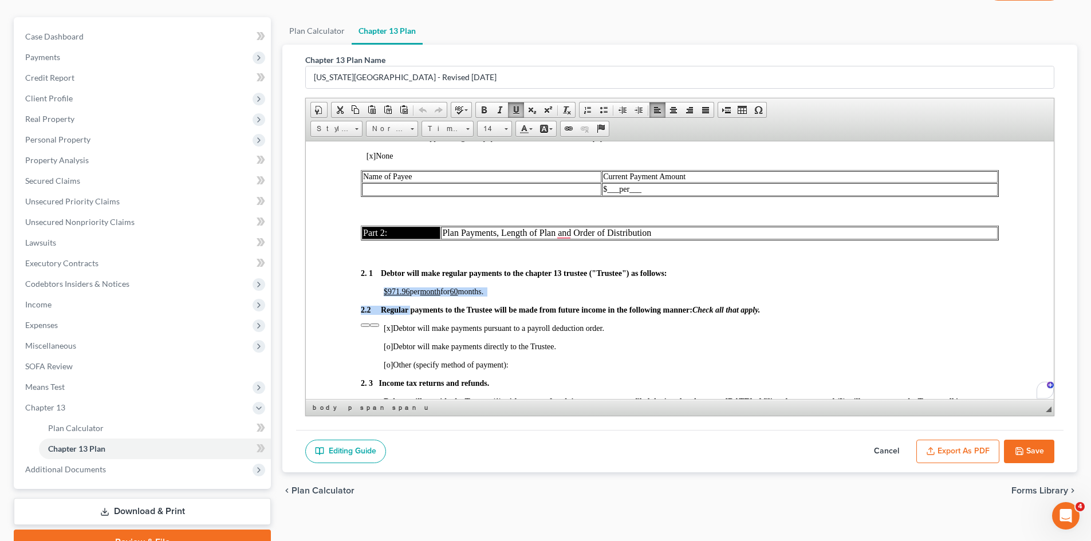
click at [427, 287] on u "month" at bounding box center [430, 291] width 21 height 9
click at [439, 438] on div "Editing Guide Cancel Export as PDF Save" at bounding box center [680, 451] width 768 height 43
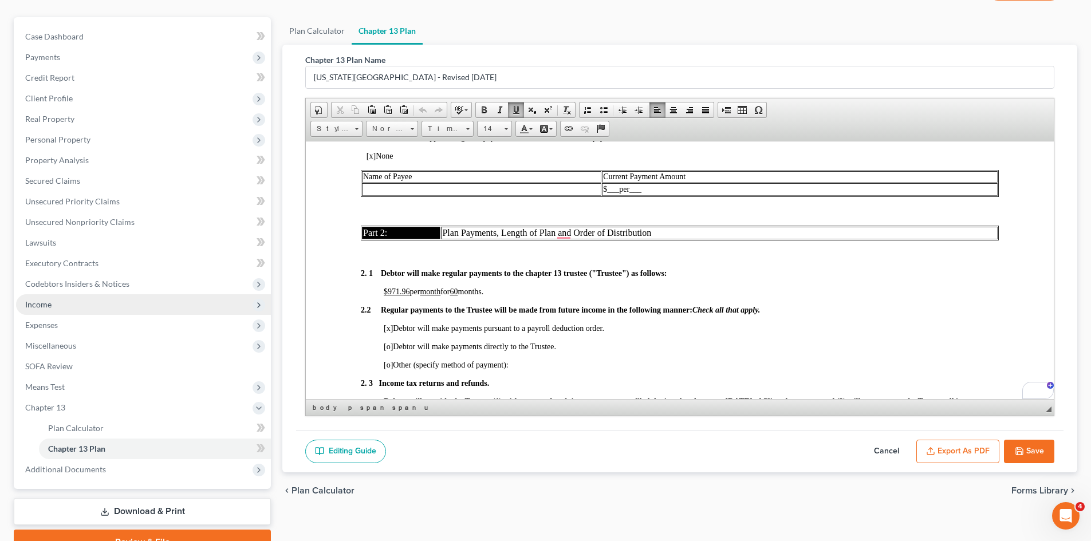
click at [115, 301] on span "Income" at bounding box center [143, 304] width 255 height 21
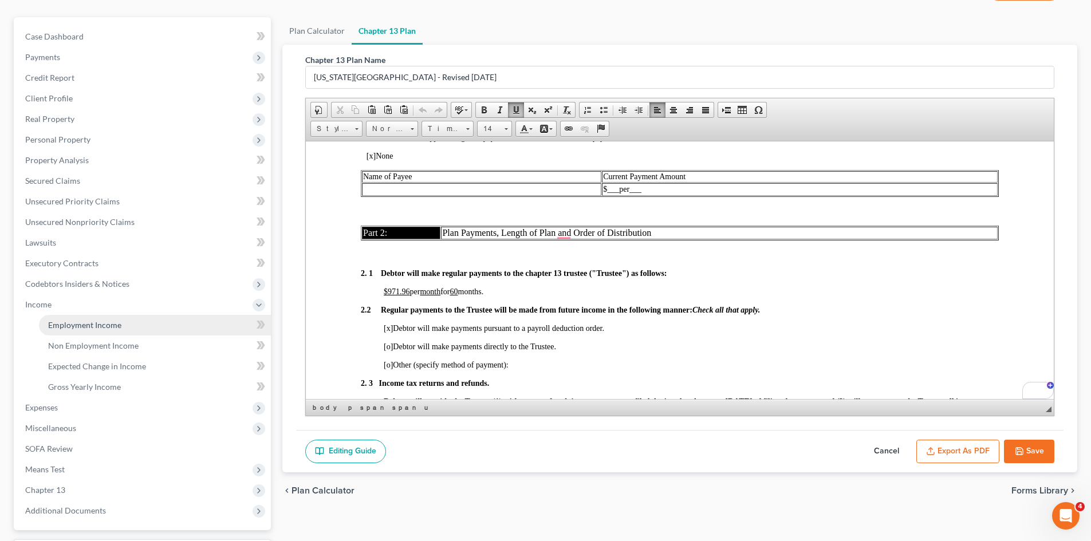
click at [78, 324] on span "Employment Income" at bounding box center [84, 325] width 73 height 10
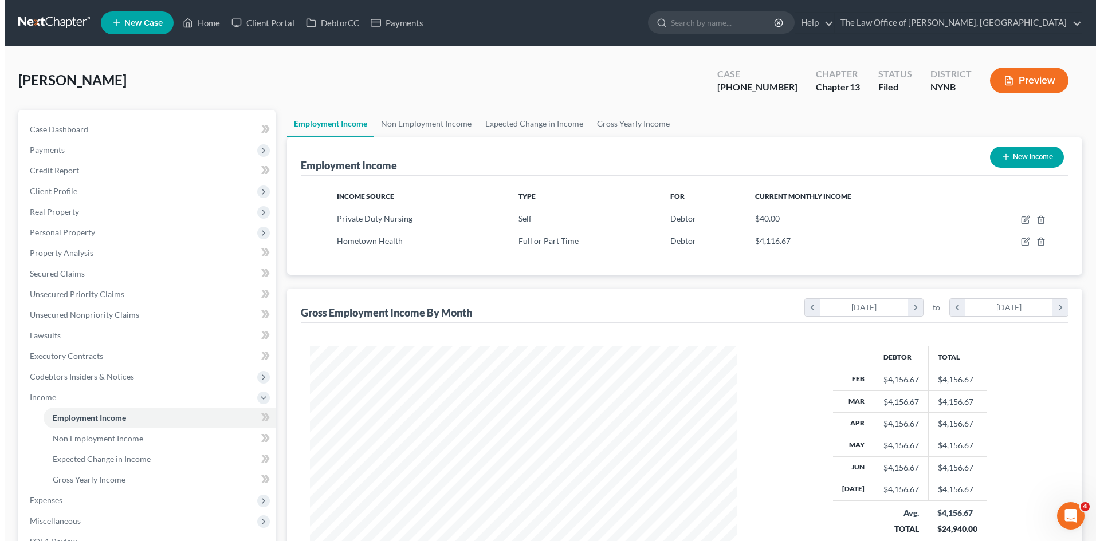
scroll to position [214, 450]
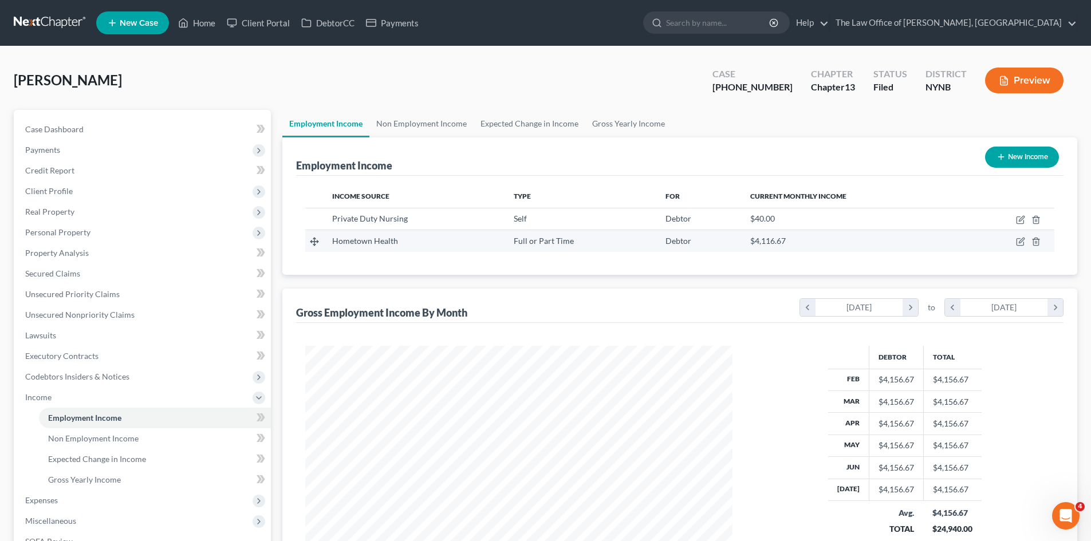
click at [352, 242] on span "Hometown Health" at bounding box center [365, 241] width 66 height 10
drag, startPoint x: 352, startPoint y: 242, endPoint x: 778, endPoint y: 240, distance: 425.6
click at [778, 240] on tr "Hometown Health Full or Part Time Debtor $4,116.67" at bounding box center [679, 241] width 749 height 22
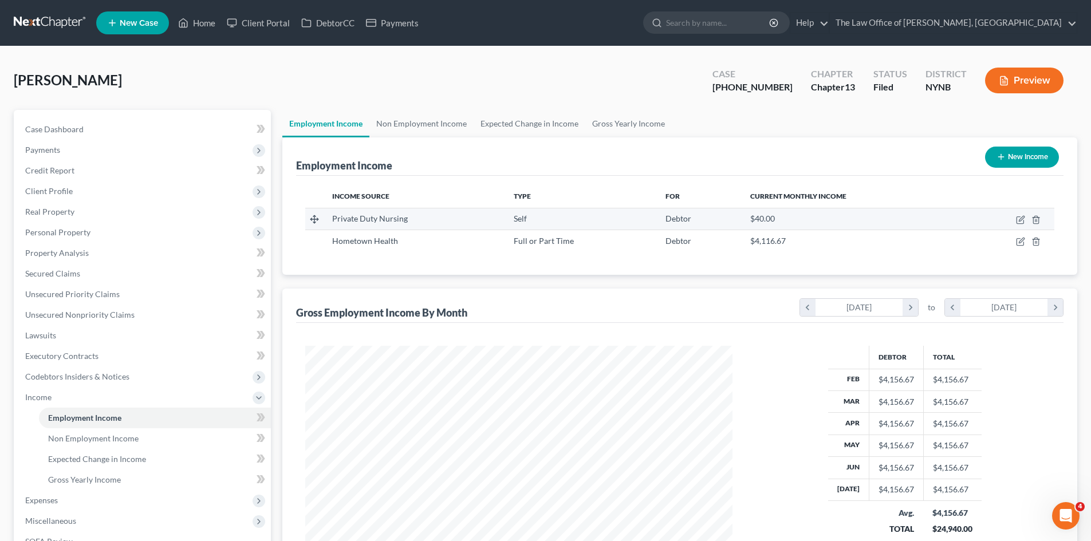
click at [758, 211] on td "$40.00" at bounding box center [851, 219] width 221 height 22
click at [756, 218] on span "$40.00" at bounding box center [762, 219] width 25 height 10
drag, startPoint x: 756, startPoint y: 218, endPoint x: 790, endPoint y: 220, distance: 34.4
click at [790, 220] on div "$40.00" at bounding box center [851, 218] width 203 height 11
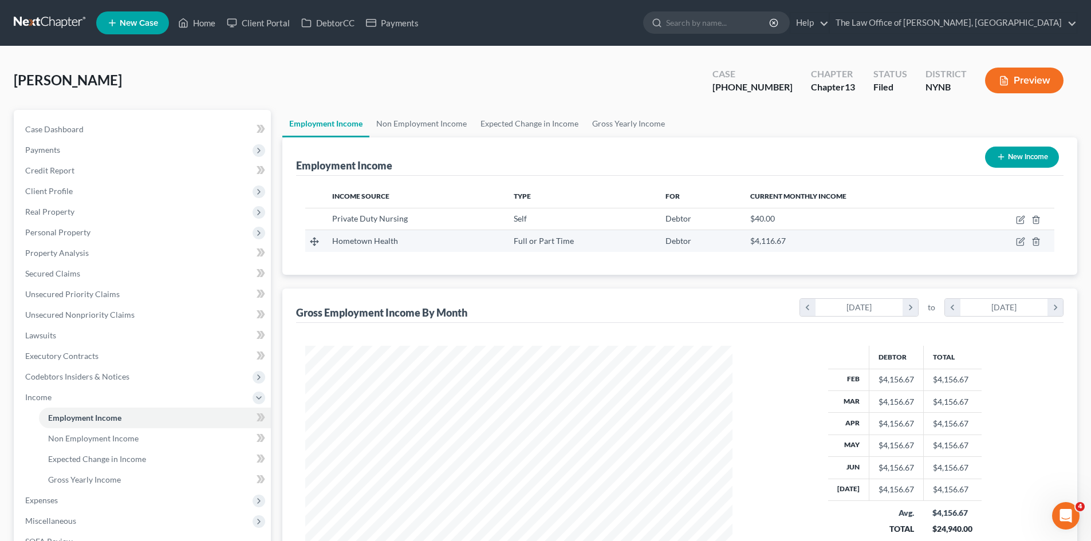
click at [762, 241] on span "$4,116.67" at bounding box center [768, 241] width 36 height 10
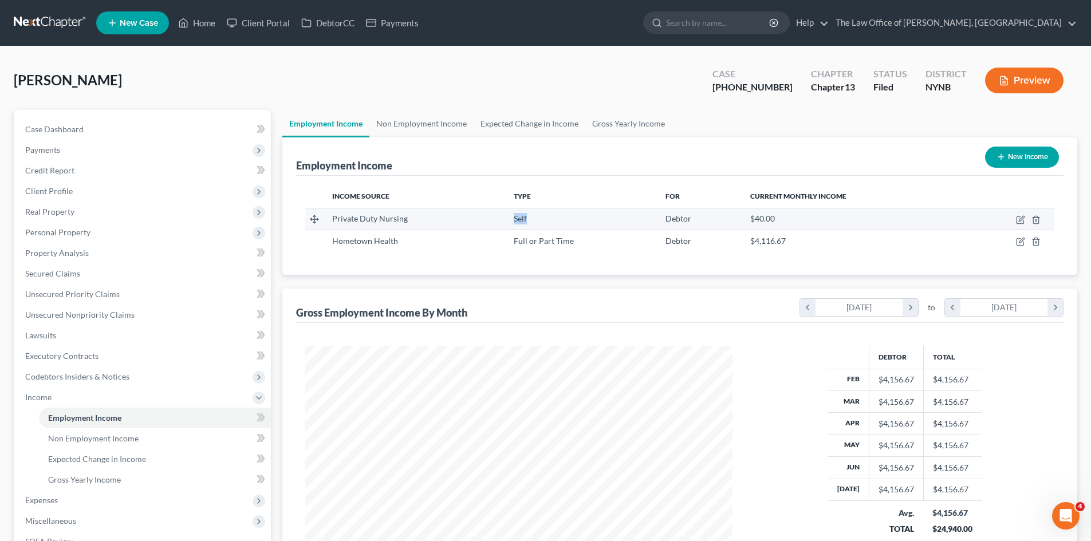
drag, startPoint x: 528, startPoint y: 219, endPoint x: 496, endPoint y: 219, distance: 32.1
click at [496, 219] on tr "Private Duty Nursing Self Debtor $40.00" at bounding box center [679, 219] width 749 height 22
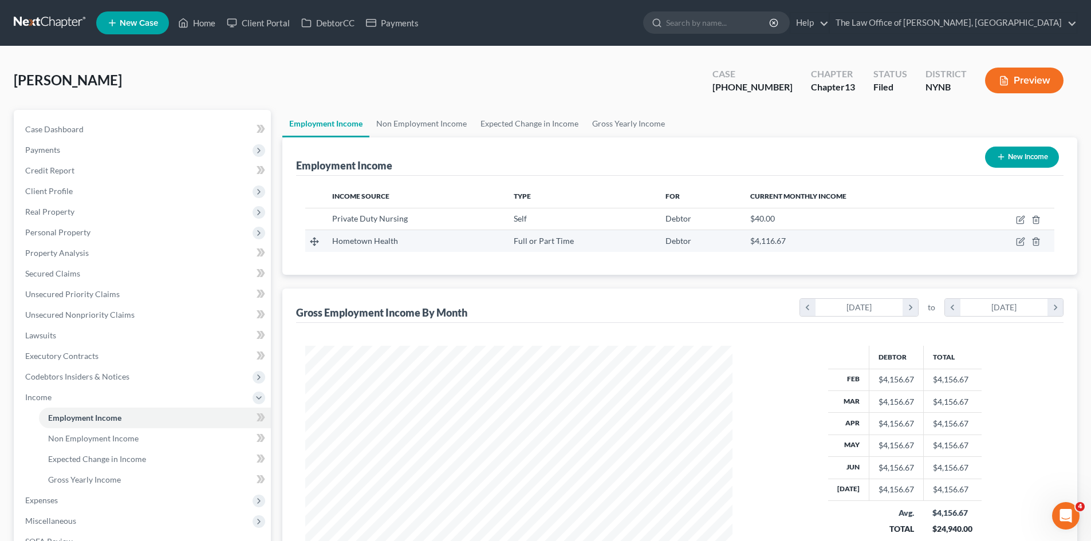
click at [529, 246] on div "Full or Part Time" at bounding box center [580, 240] width 133 height 11
click at [509, 238] on td "Full or Part Time" at bounding box center [581, 241] width 152 height 22
drag, startPoint x: 509, startPoint y: 238, endPoint x: 621, endPoint y: 251, distance: 113.0
click at [621, 251] on td "Full or Part Time" at bounding box center [581, 241] width 152 height 22
click at [1020, 241] on icon "button" at bounding box center [1021, 240] width 5 height 5
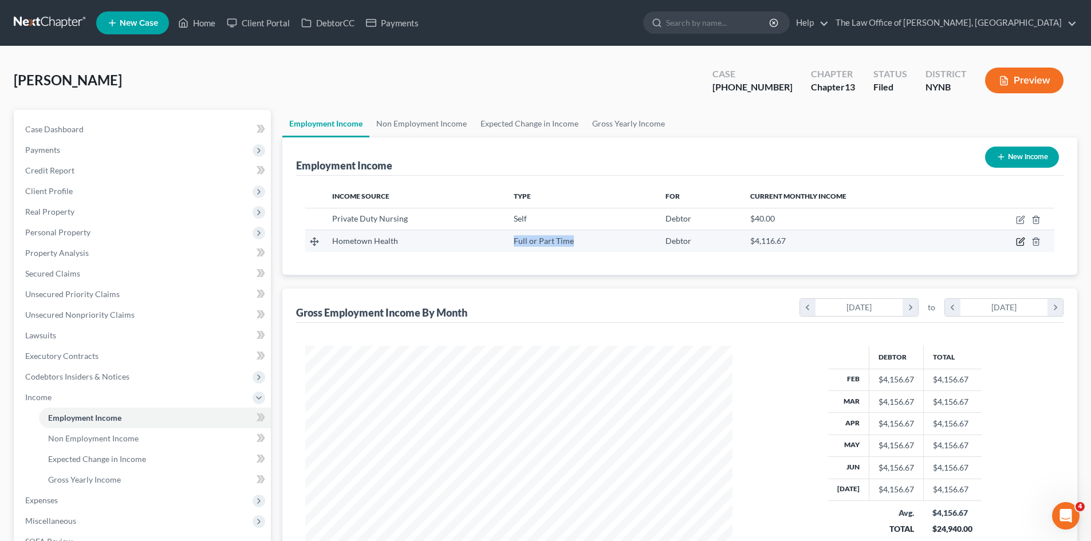
select select "0"
select select "35"
select select "2"
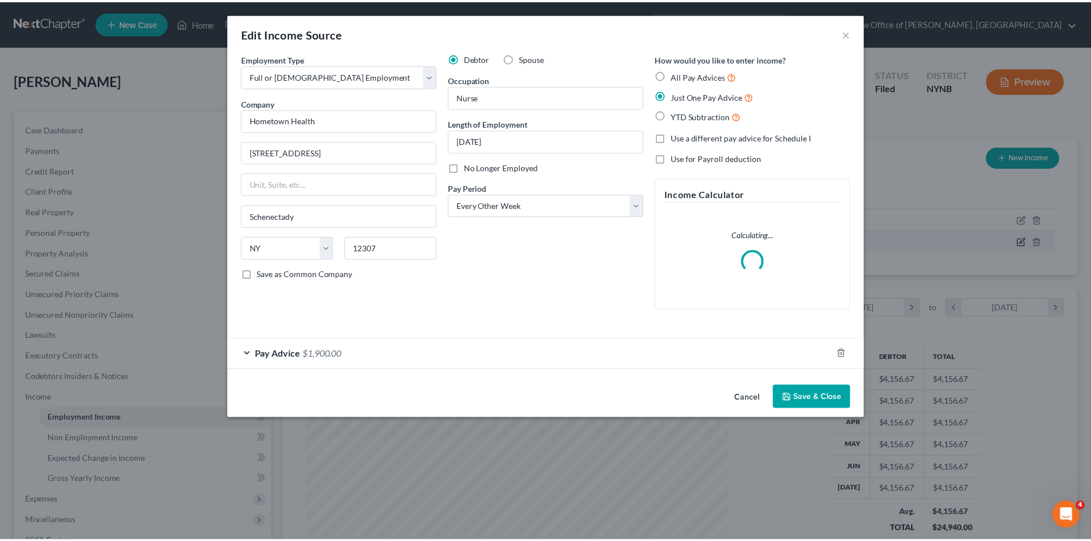
scroll to position [215, 454]
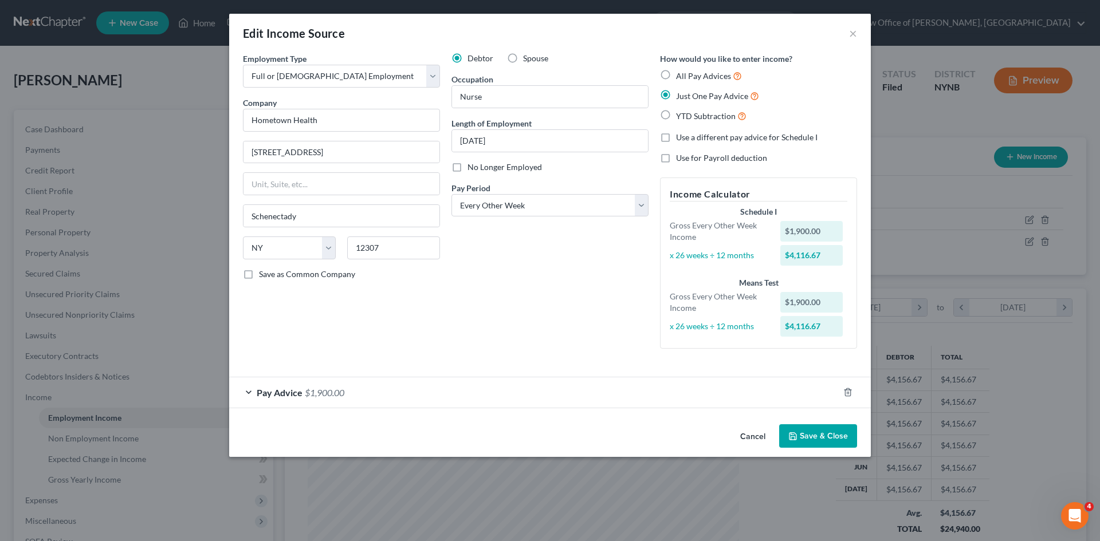
click at [752, 432] on button "Cancel" at bounding box center [753, 437] width 44 height 23
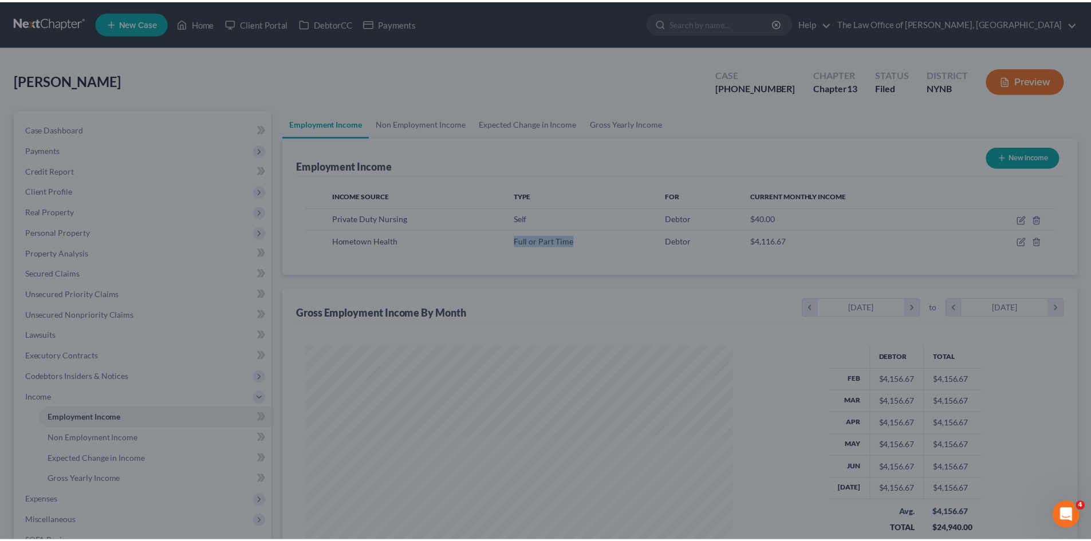
scroll to position [572647, 572410]
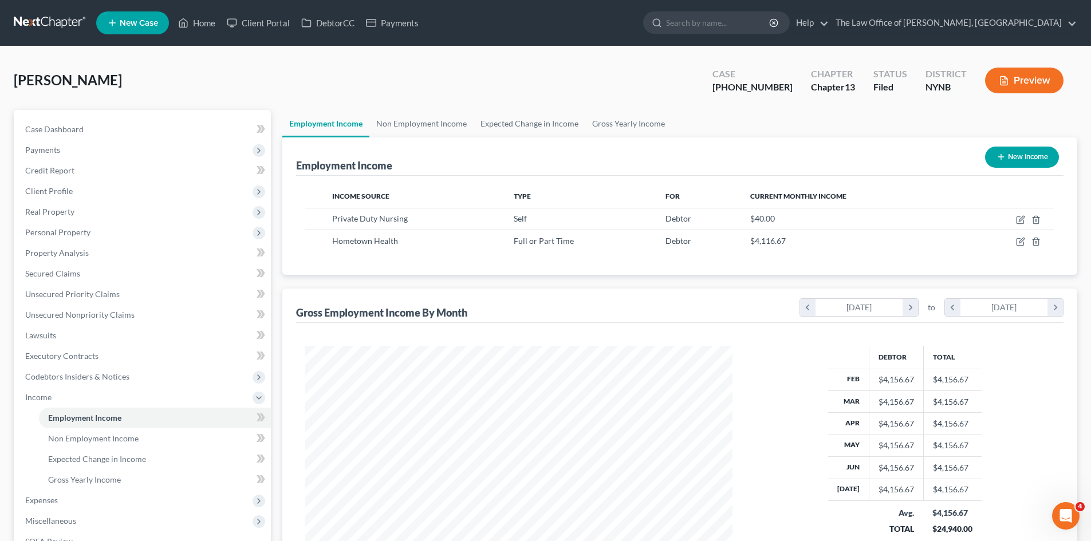
click at [328, 58] on div "[PERSON_NAME] Upgraded Case [PHONE_NUMBER] Chapter Chapter 13 Status Filed Dist…" at bounding box center [545, 379] width 1091 height 666
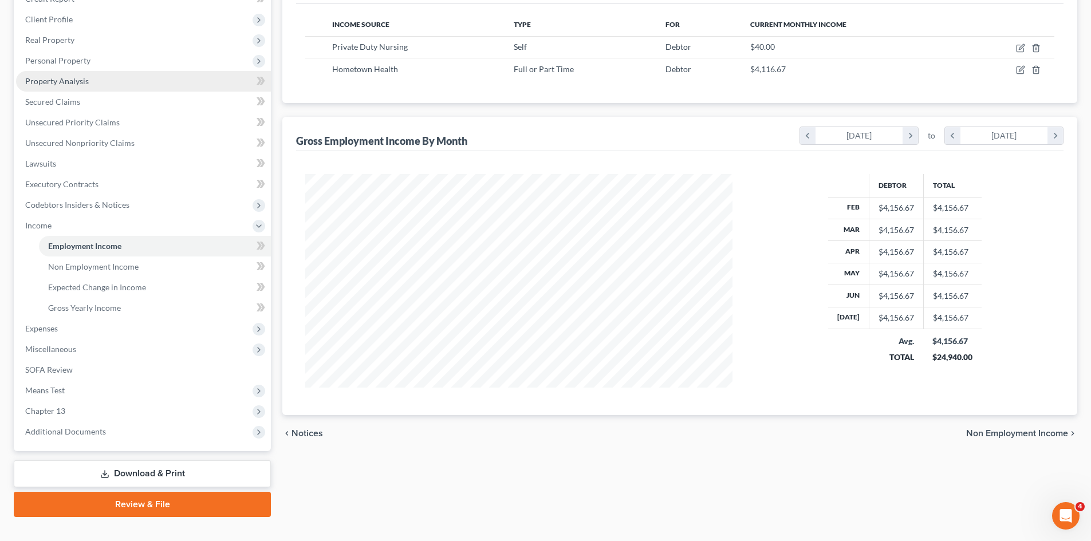
click at [85, 71] on link "Property Analysis" at bounding box center [143, 81] width 255 height 21
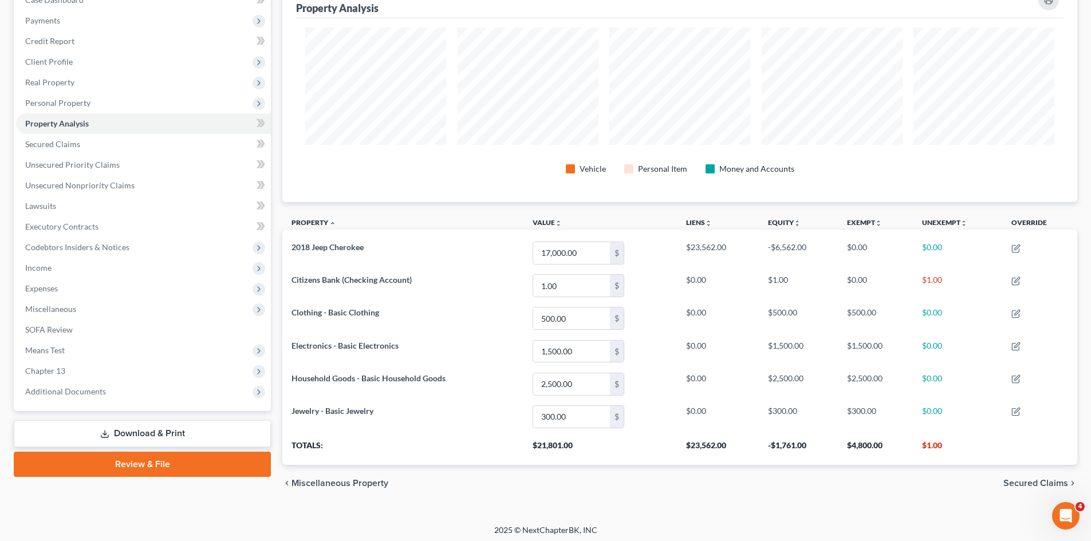
scroll to position [133, 0]
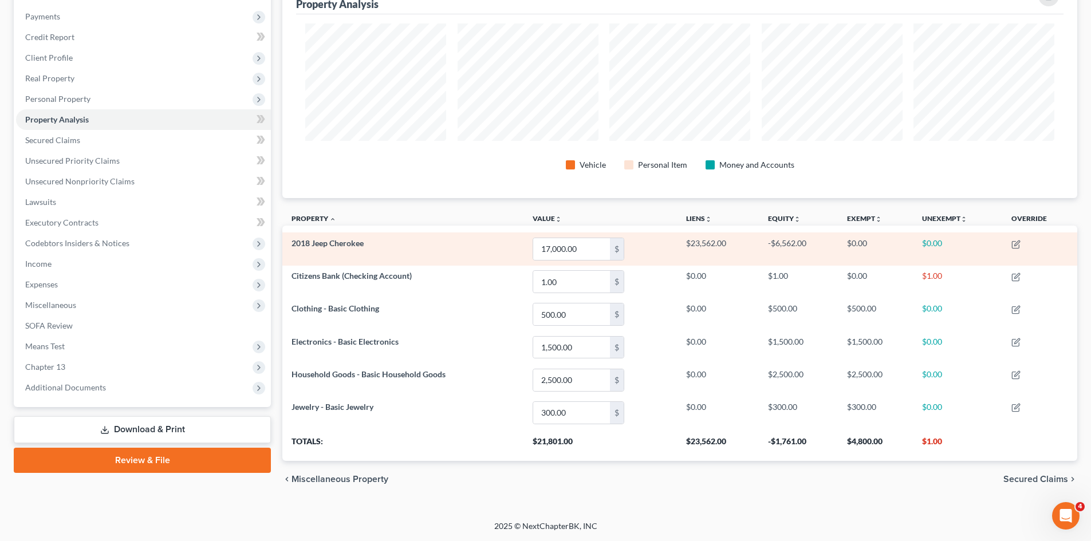
click at [801, 245] on td "-$6,562.00" at bounding box center [798, 249] width 79 height 33
drag, startPoint x: 801, startPoint y: 245, endPoint x: 750, endPoint y: 241, distance: 51.7
click at [750, 241] on tr "2018 Jeep Cherokee 17,000.00 $ $23,562.00 -$6,562.00 $0.00 $0.00" at bounding box center [679, 249] width 795 height 33
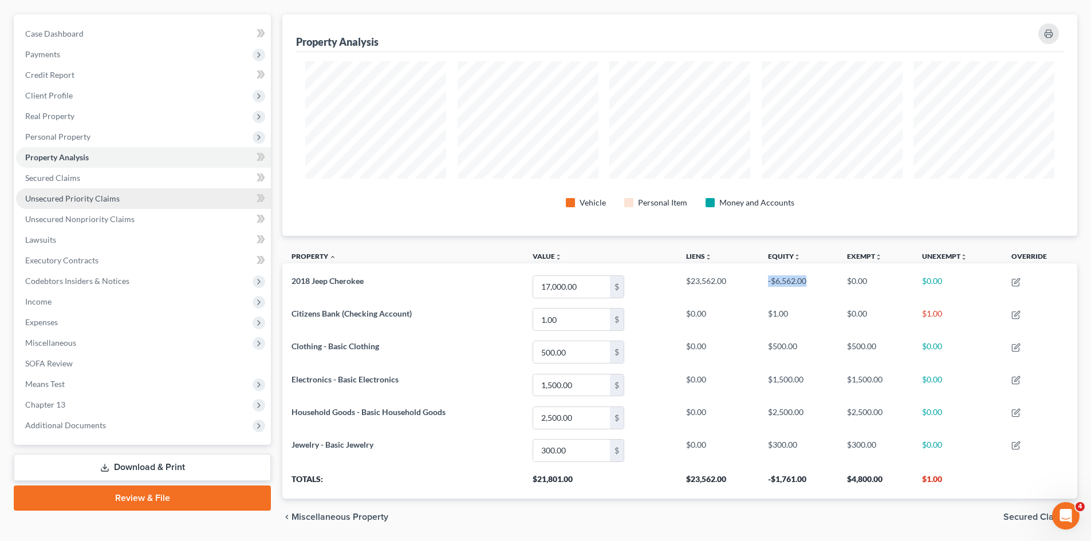
scroll to position [76, 0]
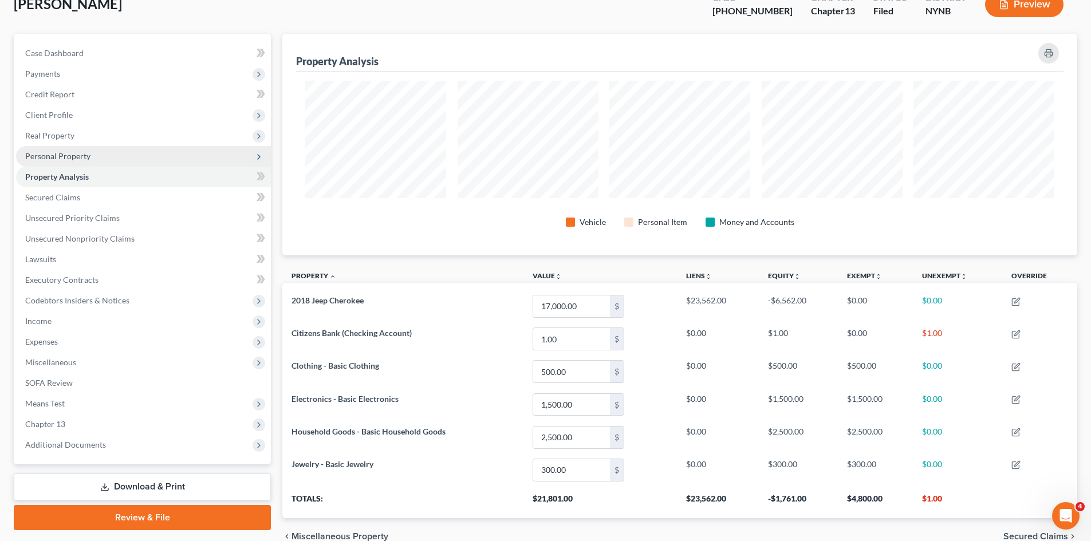
click at [97, 154] on span "Personal Property" at bounding box center [143, 156] width 255 height 21
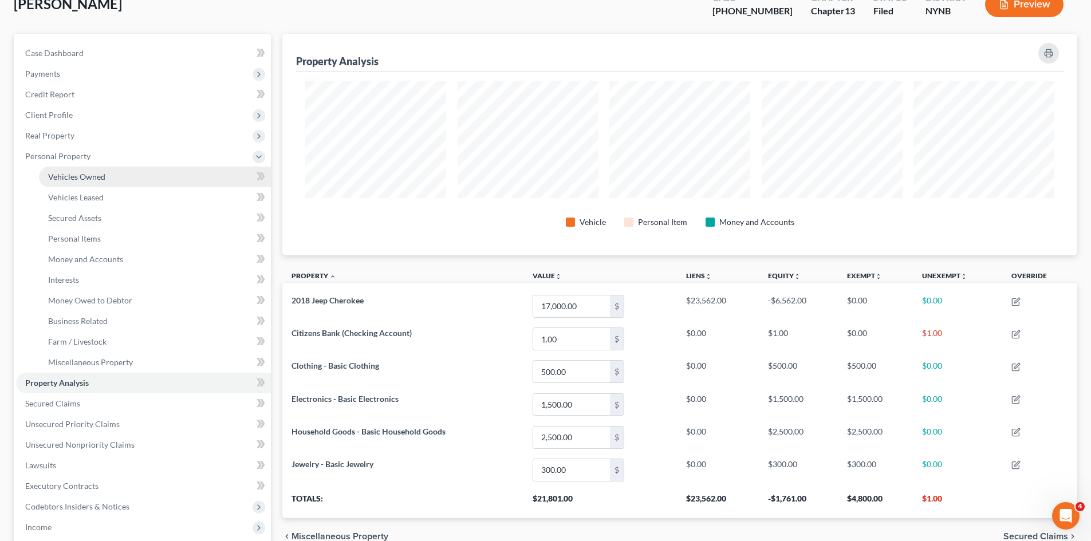
click at [92, 167] on link "Vehicles Owned" at bounding box center [155, 177] width 232 height 21
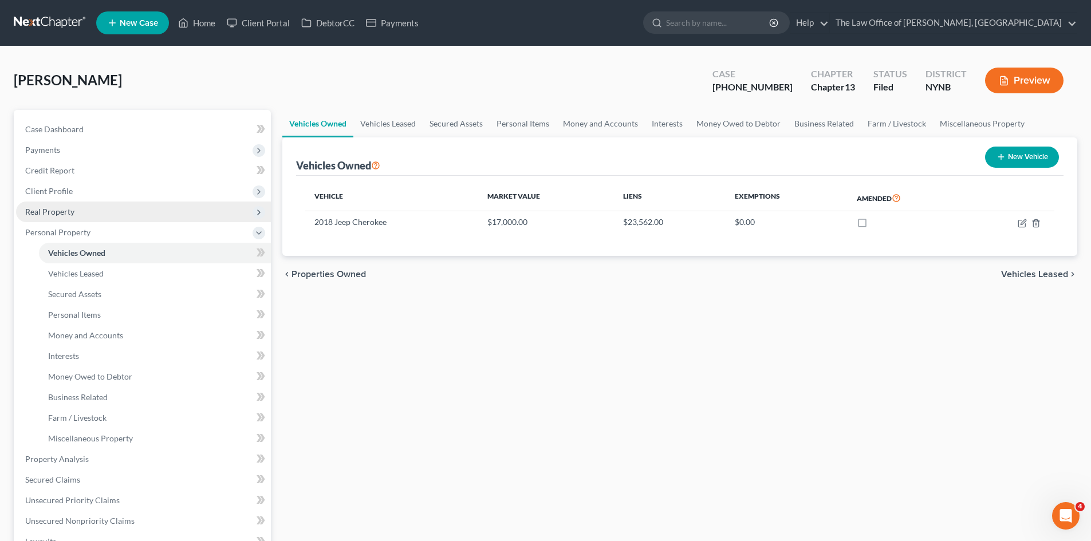
click at [104, 214] on span "Real Property" at bounding box center [143, 212] width 255 height 21
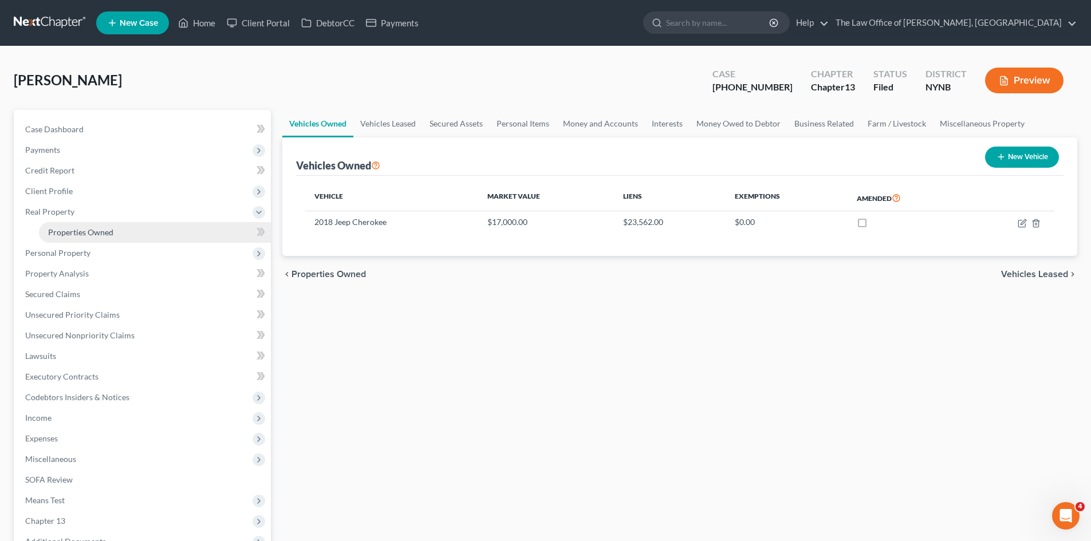
click at [101, 237] on span "Properties Owned" at bounding box center [80, 232] width 65 height 10
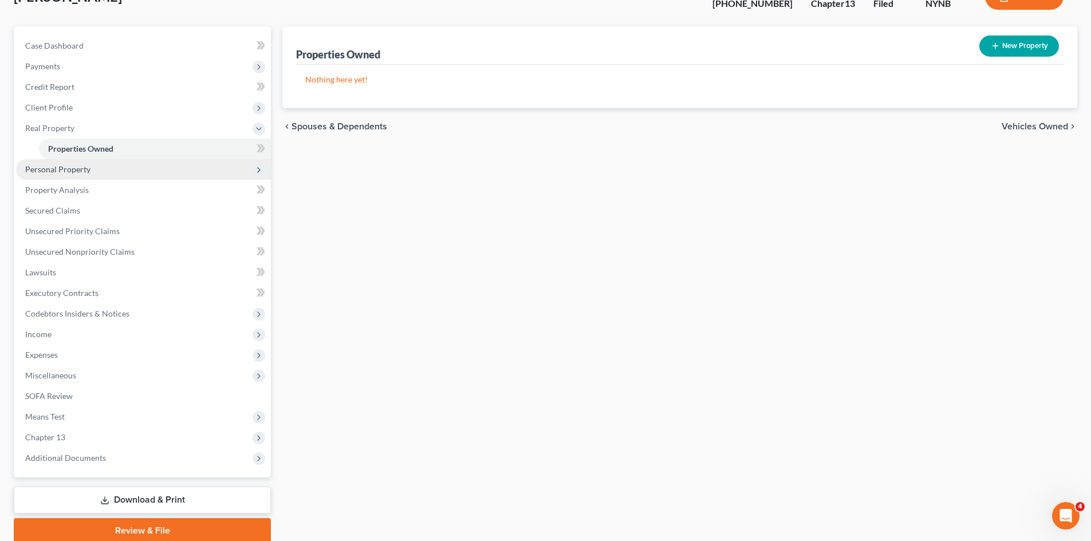
scroll to position [57, 0]
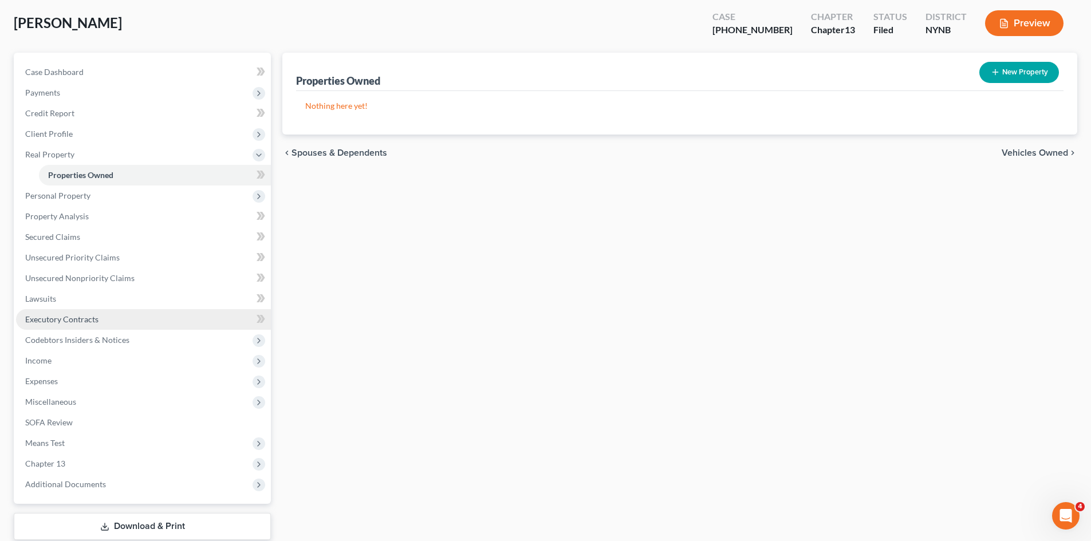
click at [54, 312] on link "Executory Contracts" at bounding box center [143, 319] width 255 height 21
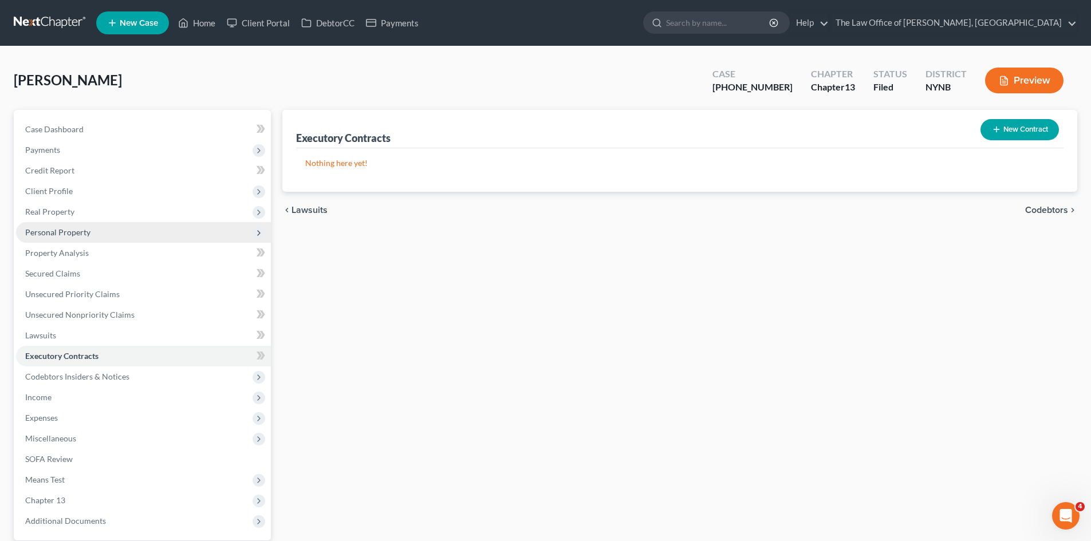
click at [119, 234] on span "Personal Property" at bounding box center [143, 232] width 255 height 21
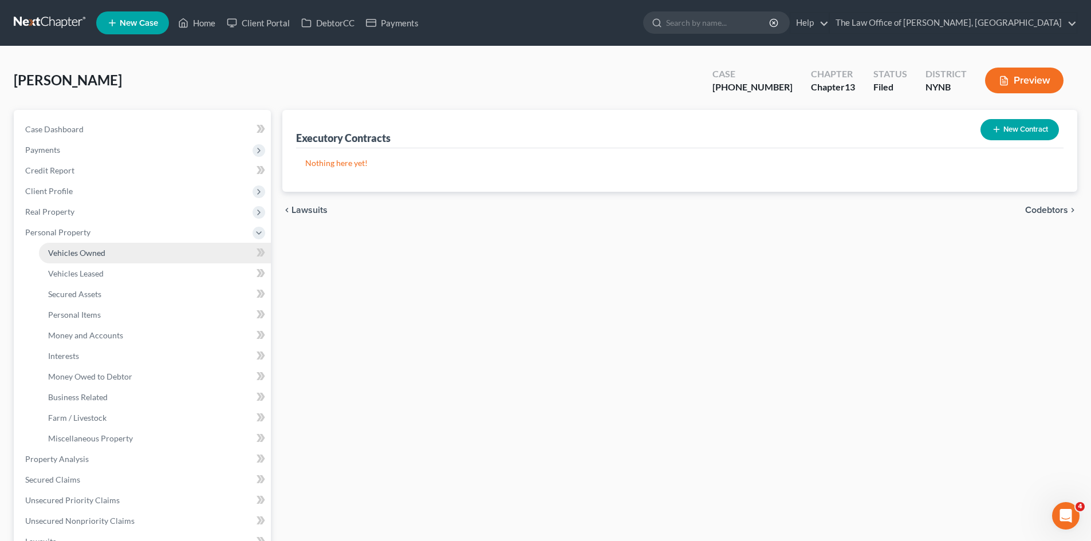
click at [115, 253] on link "Vehicles Owned" at bounding box center [155, 253] width 232 height 21
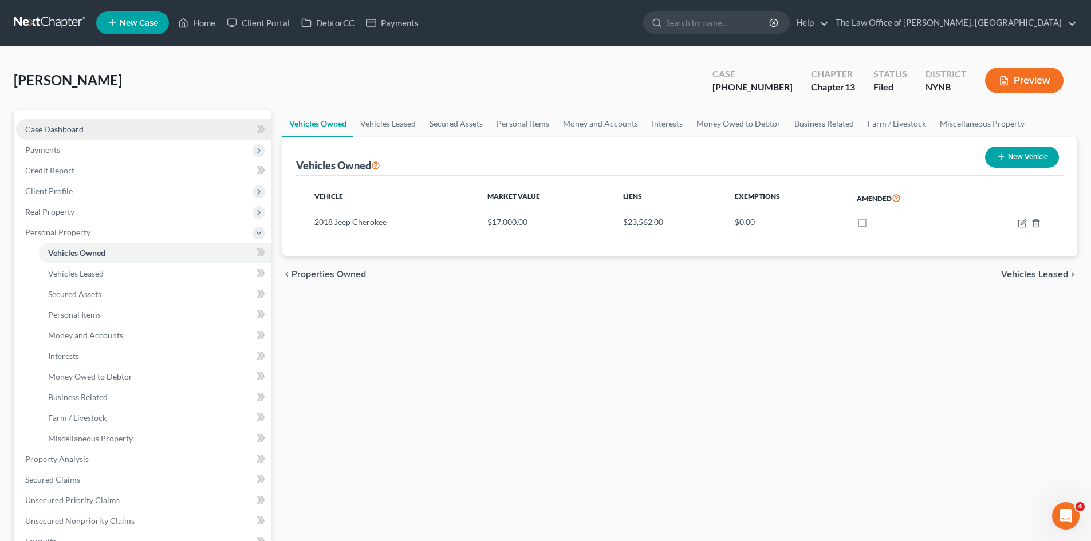
click at [104, 132] on link "Case Dashboard" at bounding box center [143, 129] width 255 height 21
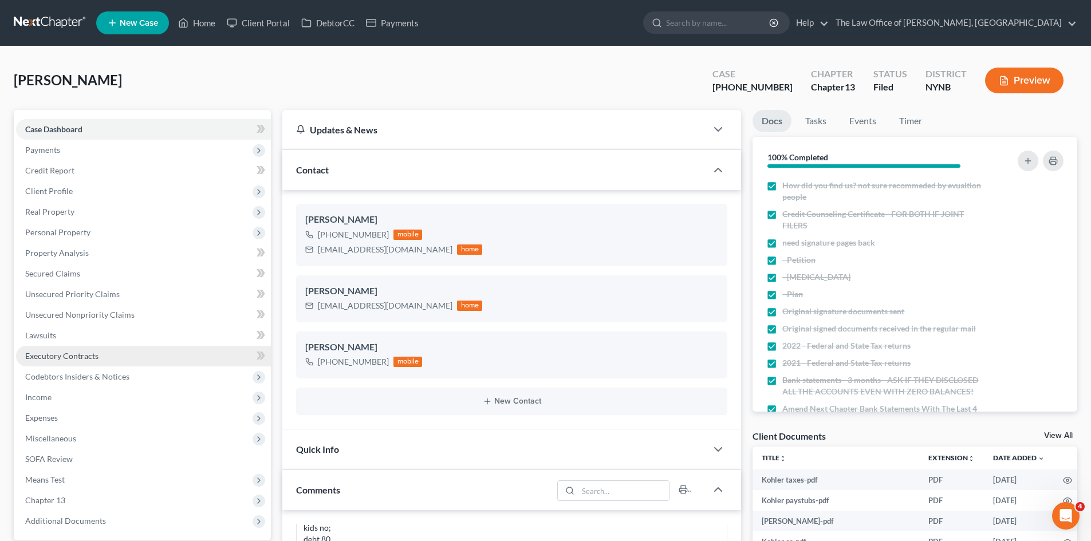
scroll to position [57, 0]
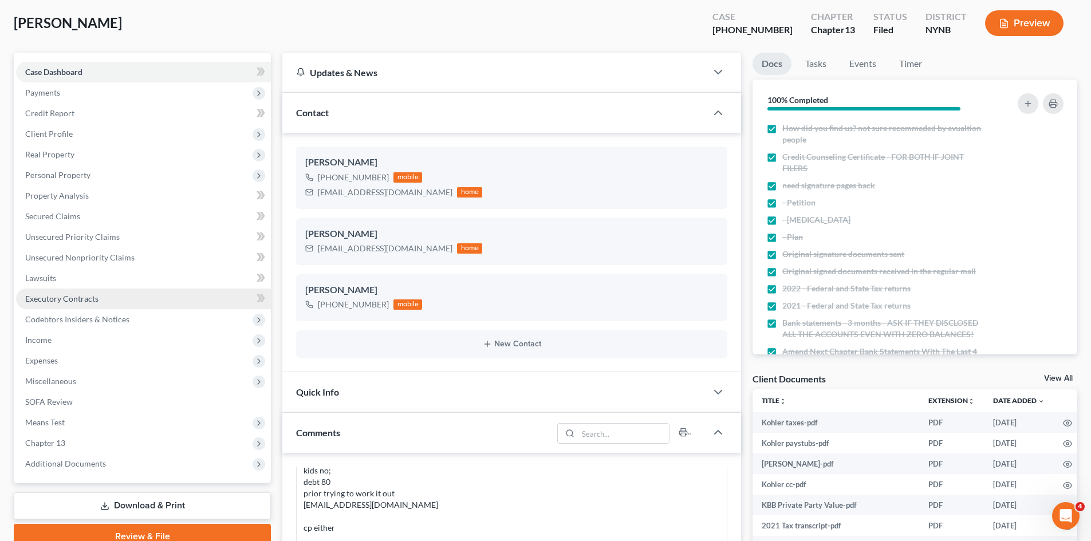
click at [120, 304] on link "Executory Contracts" at bounding box center [143, 299] width 255 height 21
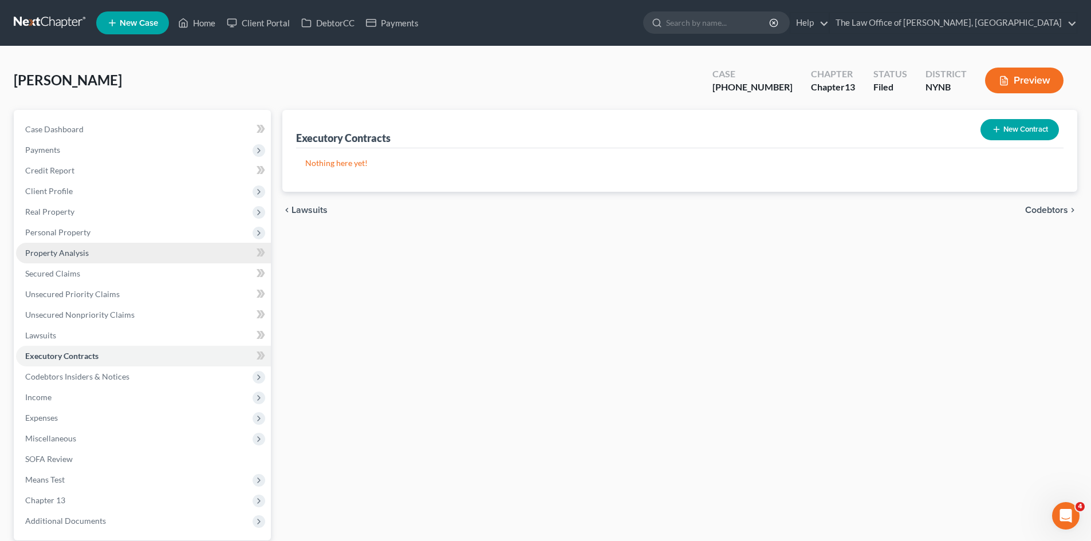
click at [92, 254] on link "Property Analysis" at bounding box center [143, 253] width 255 height 21
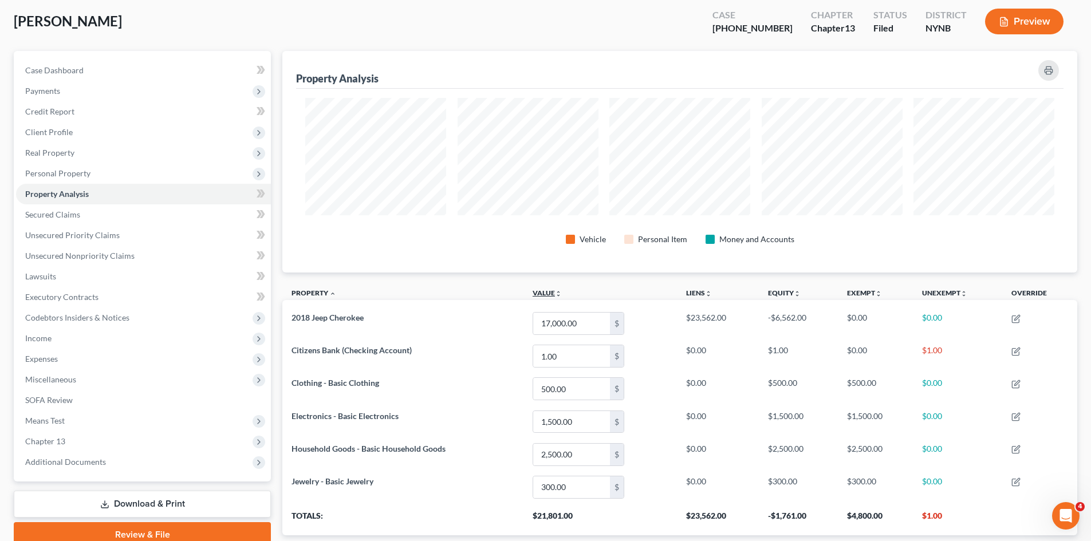
scroll to position [115, 0]
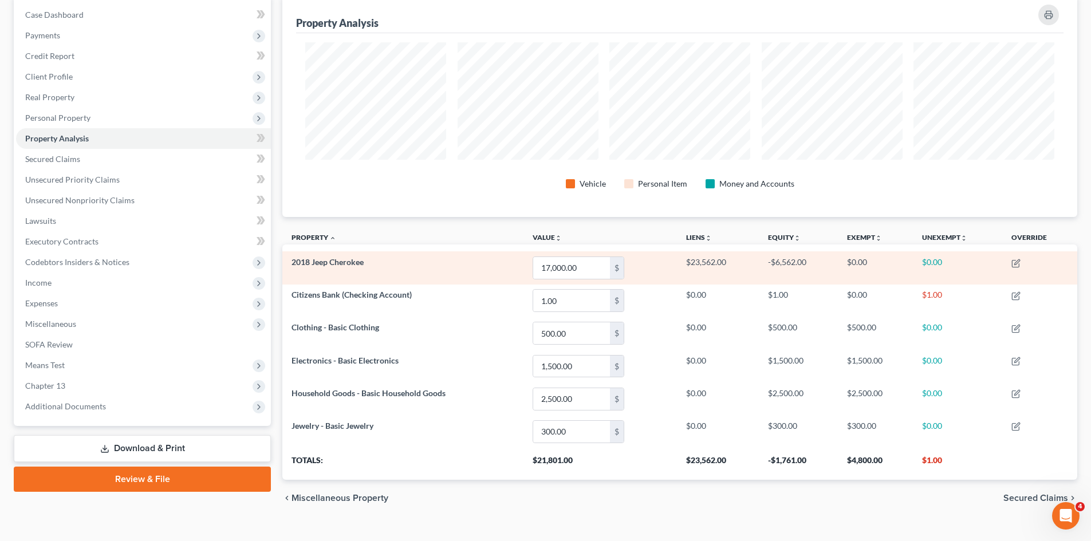
click at [687, 264] on td "$23,562.00" at bounding box center [718, 267] width 82 height 33
drag, startPoint x: 687, startPoint y: 264, endPoint x: 734, endPoint y: 266, distance: 46.5
click at [734, 266] on td "$23,562.00" at bounding box center [718, 267] width 82 height 33
click at [742, 264] on td "$23,562.00" at bounding box center [718, 267] width 82 height 33
drag, startPoint x: 772, startPoint y: 260, endPoint x: 831, endPoint y: 266, distance: 59.3
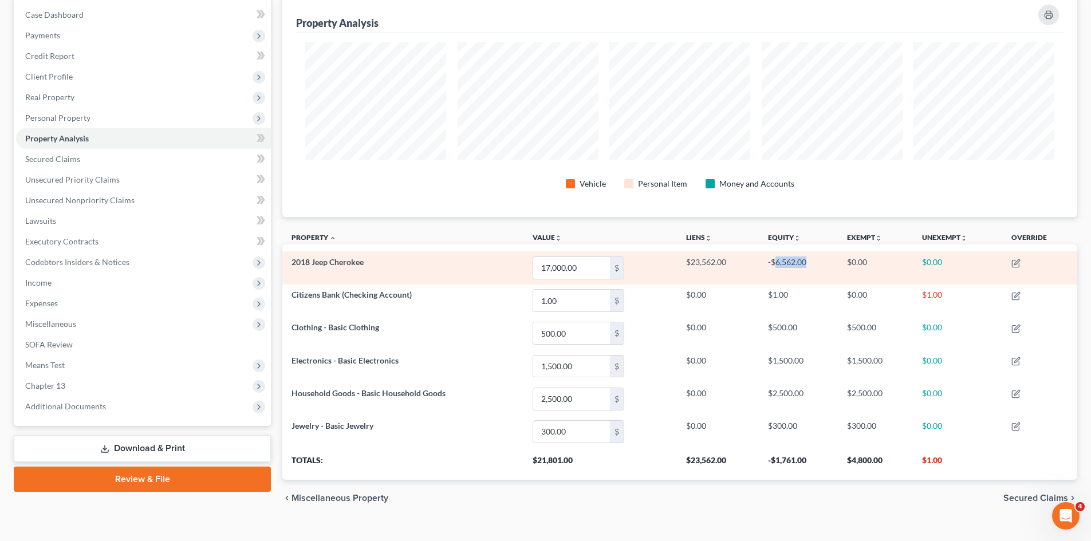
click at [831, 266] on td "-$6,562.00" at bounding box center [798, 267] width 79 height 33
click at [830, 266] on td "-$6,562.00" at bounding box center [798, 267] width 79 height 33
drag, startPoint x: 805, startPoint y: 265, endPoint x: 744, endPoint y: 273, distance: 61.8
click at [744, 273] on tr "2018 Jeep Cherokee 17,000.00 $ $23,562.00 -$6,562.00 $0.00 $0.00" at bounding box center [679, 267] width 795 height 33
click at [737, 275] on td "$23,562.00" at bounding box center [718, 267] width 82 height 33
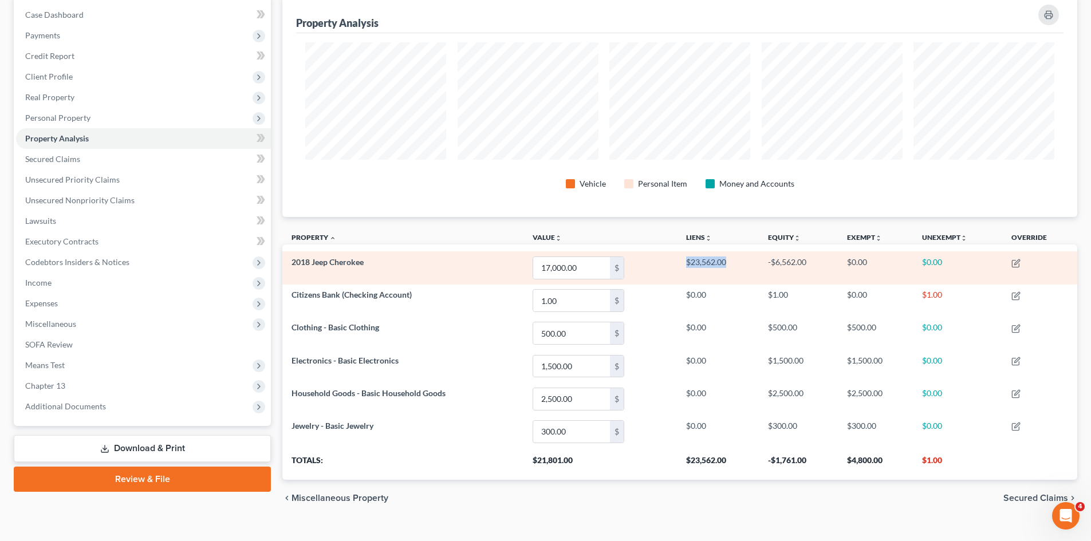
drag, startPoint x: 726, startPoint y: 262, endPoint x: 672, endPoint y: 276, distance: 55.7
click at [672, 276] on tr "2018 Jeep Cherokee 17,000.00 $ $23,562.00 -$6,562.00 $0.00 $0.00" at bounding box center [679, 267] width 795 height 33
click at [643, 268] on td "17,000.00 $" at bounding box center [601, 267] width 154 height 33
click at [579, 272] on input "17,000.00" at bounding box center [571, 268] width 77 height 22
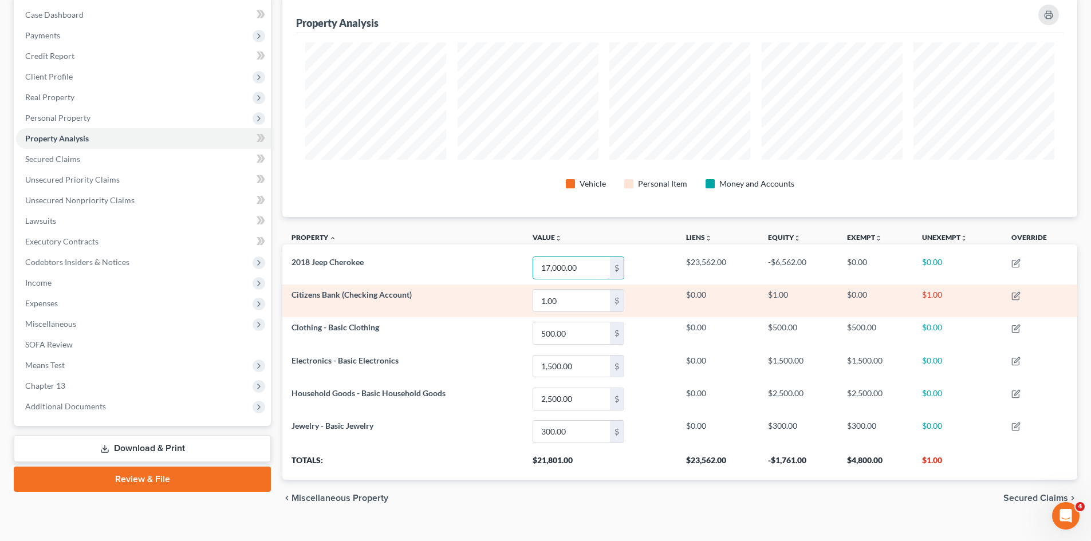
drag, startPoint x: 579, startPoint y: 272, endPoint x: 517, endPoint y: 289, distance: 64.2
click at [517, 289] on tbody "2018 Jeep Cherokee 17,000.00 $ $23,562.00 -$6,562.00 $0.00 $0.00 Citizens Bank …" at bounding box center [679, 349] width 795 height 196
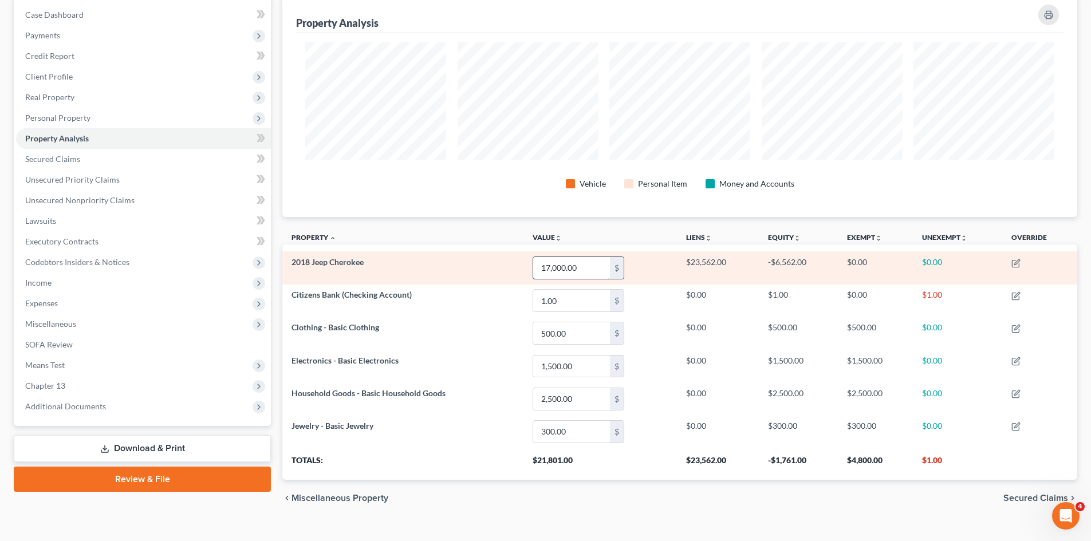
click at [565, 269] on input "17,000.00" at bounding box center [571, 268] width 77 height 22
click at [802, 264] on td "-$6,562.00" at bounding box center [798, 267] width 79 height 33
drag, startPoint x: 802, startPoint y: 264, endPoint x: 726, endPoint y: 256, distance: 76.6
click at [726, 256] on tr "2018 Jeep Cherokee 17,000.00 $ $23,562.00 -$6,562.00 $0.00 $0.00" at bounding box center [679, 267] width 795 height 33
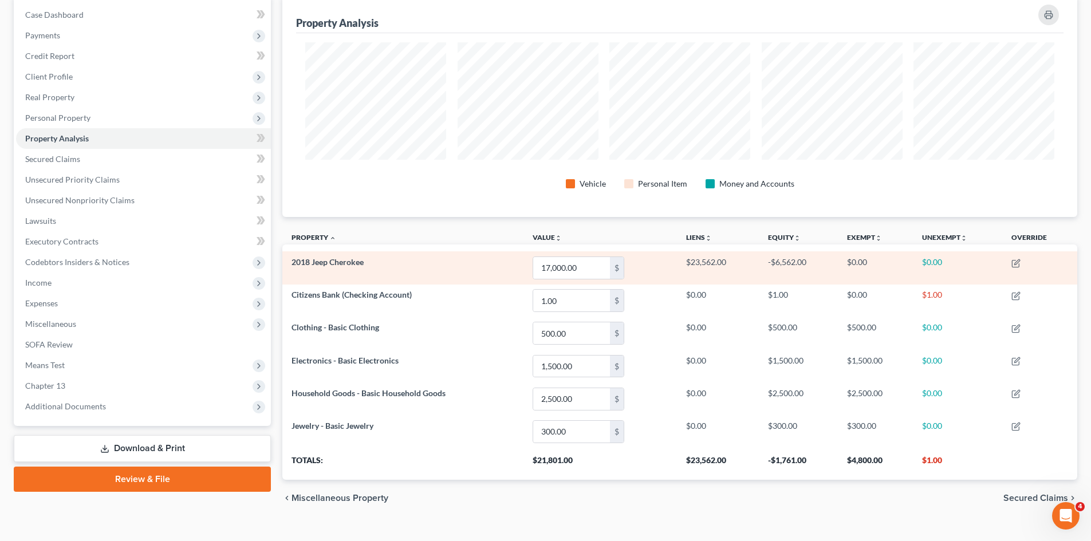
click at [488, 267] on td "2018 Jeep Cherokee" at bounding box center [402, 267] width 241 height 33
drag, startPoint x: 770, startPoint y: 260, endPoint x: 818, endPoint y: 261, distance: 47.6
click at [818, 261] on td "-$6,562.00" at bounding box center [798, 267] width 79 height 33
click at [797, 268] on td "-$6,562.00" at bounding box center [798, 267] width 79 height 33
drag, startPoint x: 814, startPoint y: 268, endPoint x: 764, endPoint y: 269, distance: 50.4
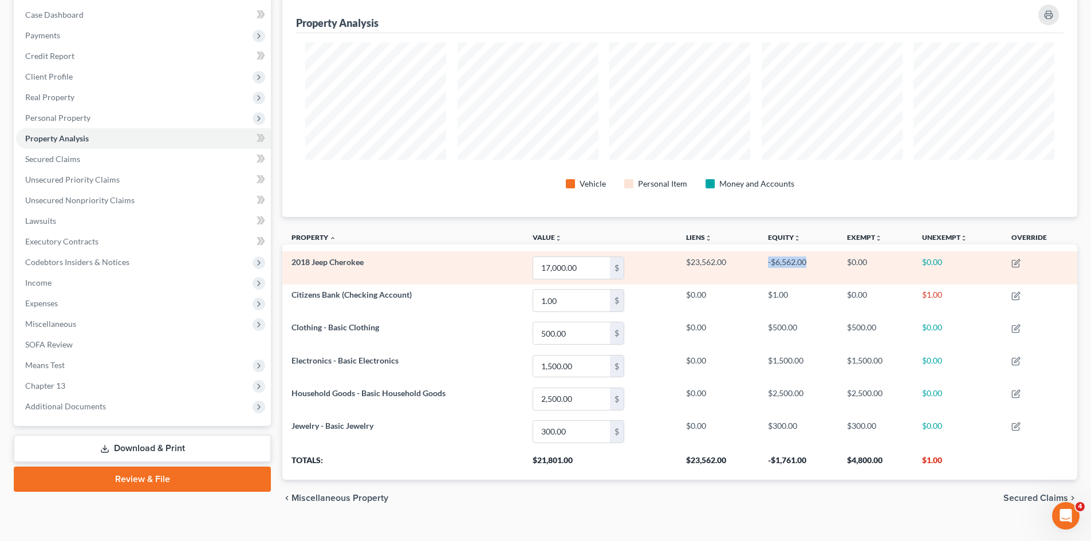
click at [764, 269] on td "-$6,562.00" at bounding box center [798, 267] width 79 height 33
click at [763, 269] on td "-$6,562.00" at bounding box center [798, 267] width 79 height 33
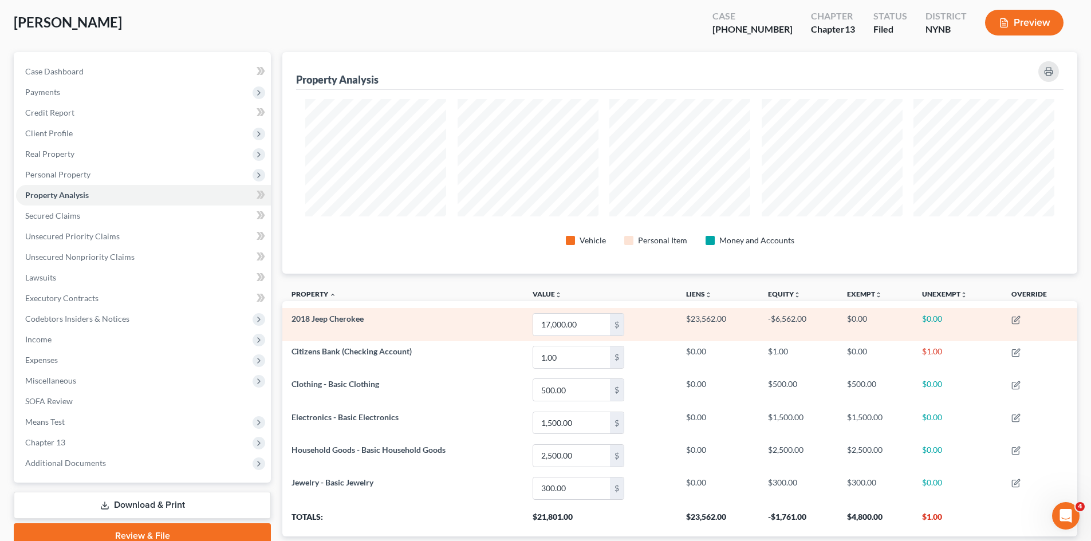
scroll to position [0, 0]
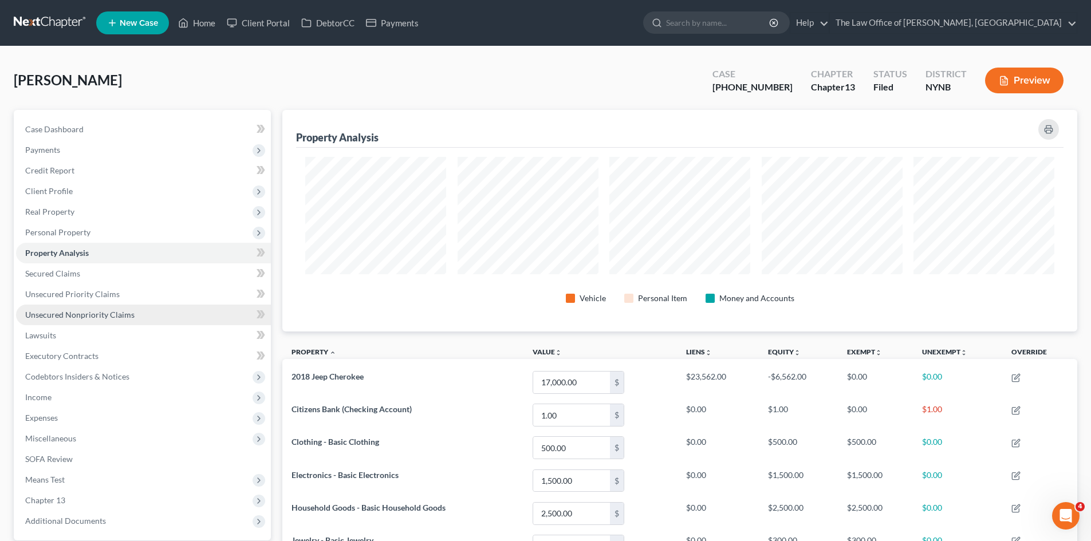
click at [109, 321] on link "Unsecured Nonpriority Claims" at bounding box center [143, 315] width 255 height 21
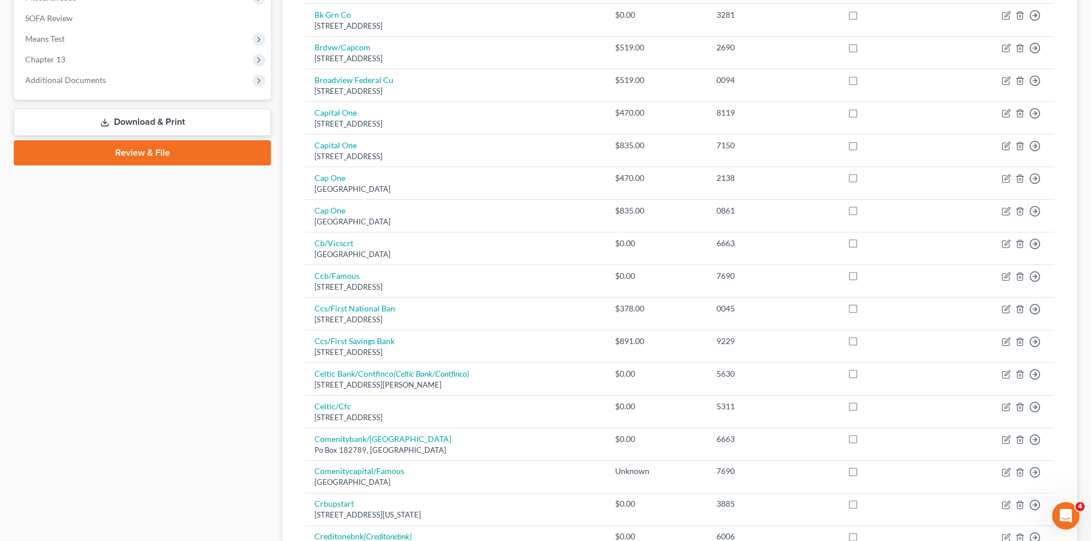
scroll to position [785, 0]
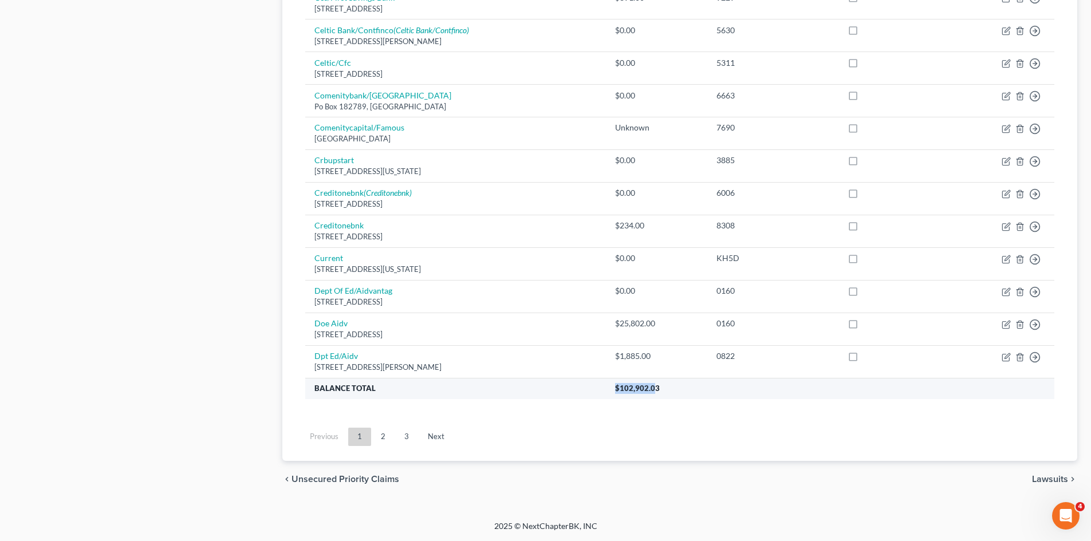
drag, startPoint x: 661, startPoint y: 392, endPoint x: 619, endPoint y: 391, distance: 42.4
click at [619, 391] on th "$102,902.03" at bounding box center [830, 388] width 449 height 21
click at [628, 392] on span "$102,902.03" at bounding box center [637, 388] width 45 height 9
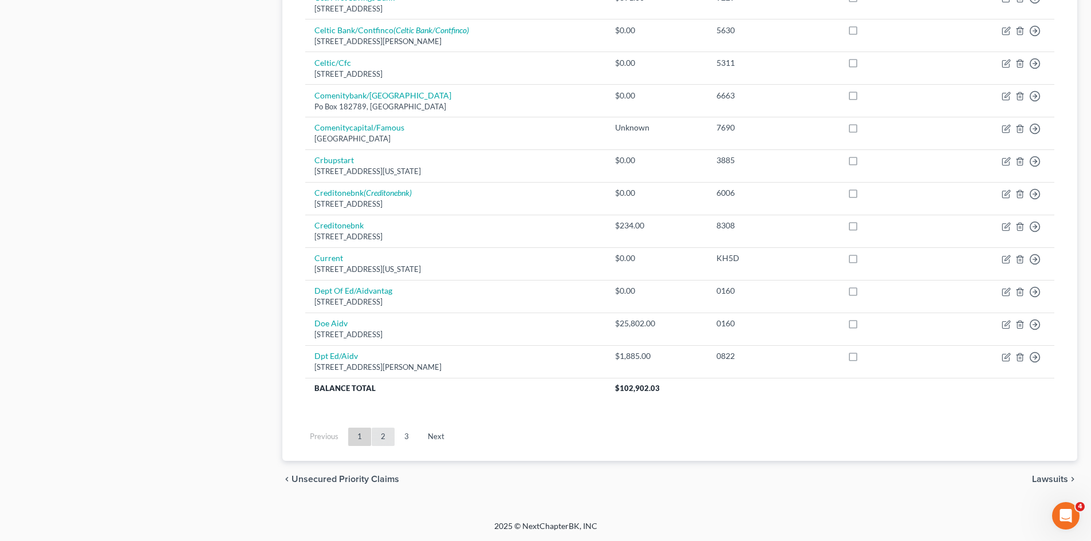
click at [376, 439] on link "2" at bounding box center [383, 437] width 23 height 18
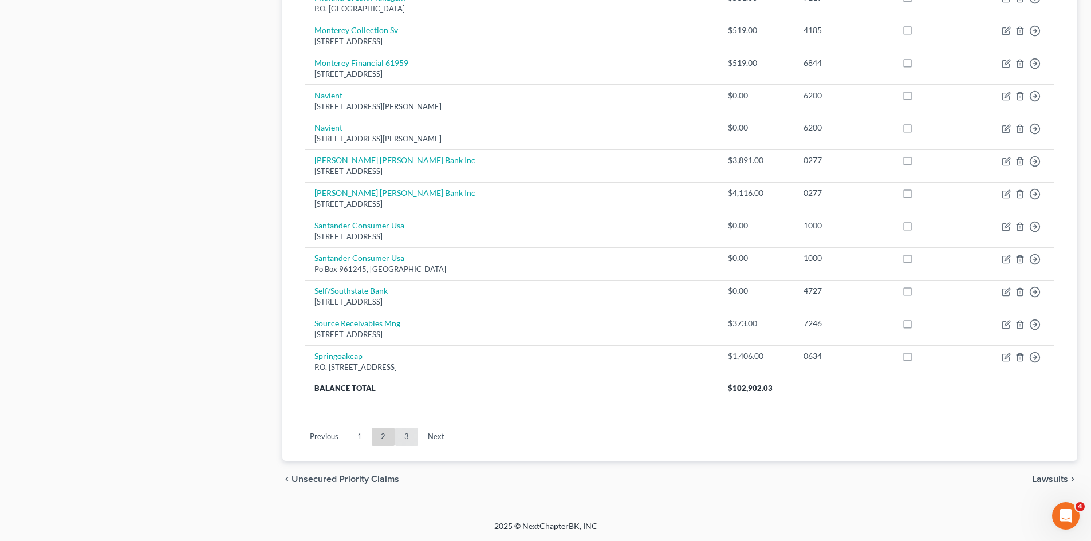
click at [410, 441] on link "3" at bounding box center [406, 437] width 23 height 18
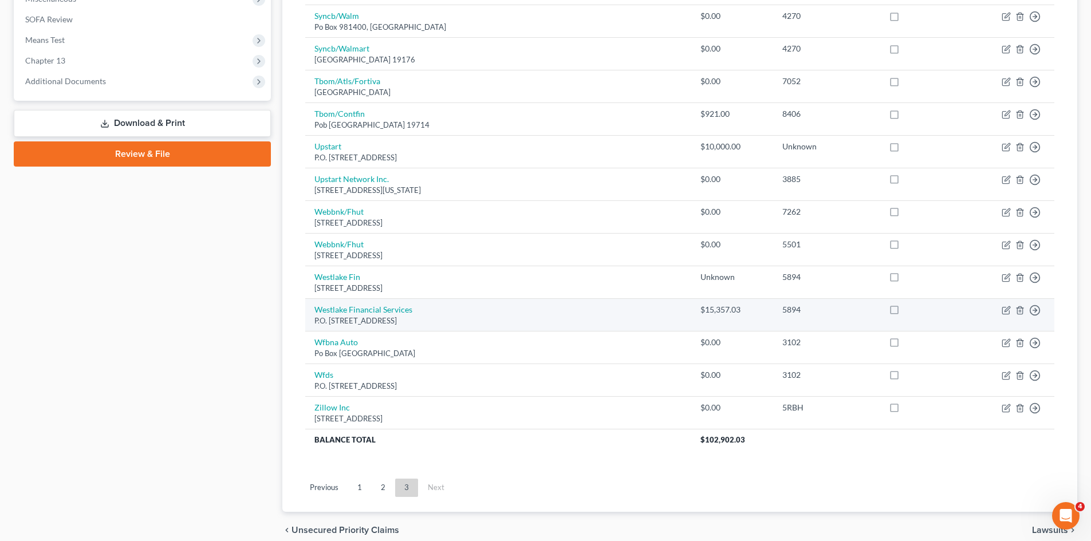
scroll to position [434, 0]
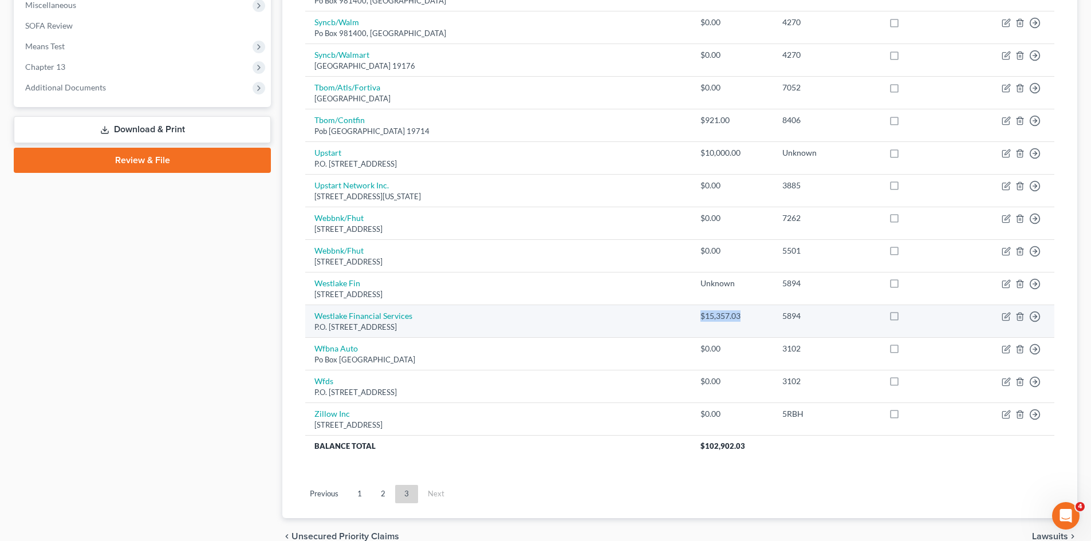
drag, startPoint x: 644, startPoint y: 317, endPoint x: 687, endPoint y: 316, distance: 43.0
click at [701, 316] on div "$15,357.03" at bounding box center [733, 315] width 64 height 11
drag, startPoint x: 429, startPoint y: 315, endPoint x: 312, endPoint y: 318, distance: 117.5
click at [312, 318] on td "Westlake Financial Services P.O. [STREET_ADDRESS]" at bounding box center [498, 321] width 386 height 33
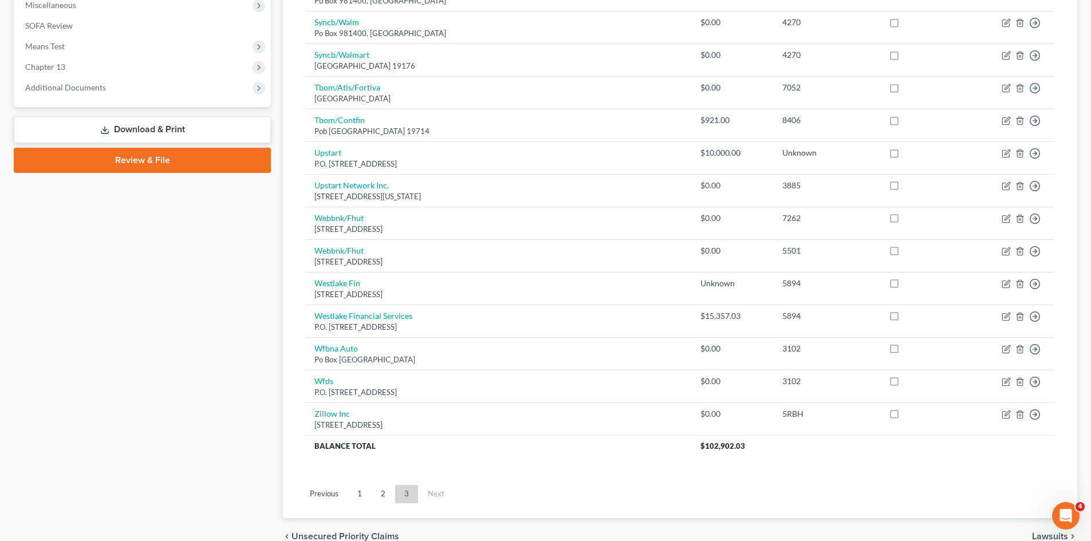
click at [297, 317] on div "Creditor expand_more expand_less unfold_more Balance expand_more expand_less un…" at bounding box center [680, 97] width 768 height 765
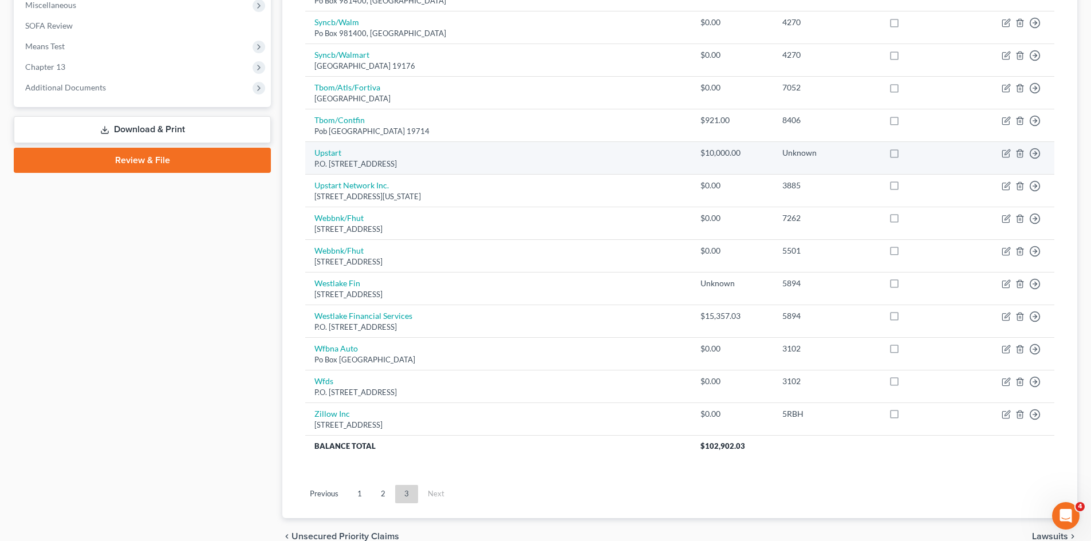
click at [701, 148] on div "$10,000.00" at bounding box center [733, 152] width 64 height 11
drag, startPoint x: 667, startPoint y: 148, endPoint x: 306, endPoint y: 155, distance: 361.0
click at [306, 155] on tr "Upstart P.O. [GEOGRAPHIC_DATA] $10,000.00 Unknown Move to D Move to E Move to G…" at bounding box center [679, 158] width 749 height 33
click at [306, 155] on td "Upstart P.O. [STREET_ADDRESS]" at bounding box center [498, 158] width 386 height 33
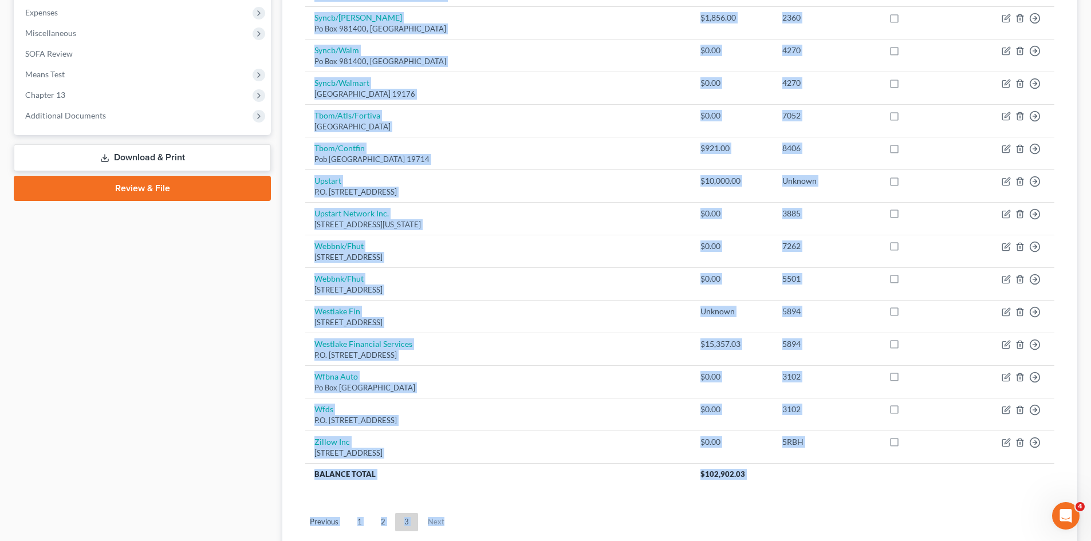
scroll to position [491, 0]
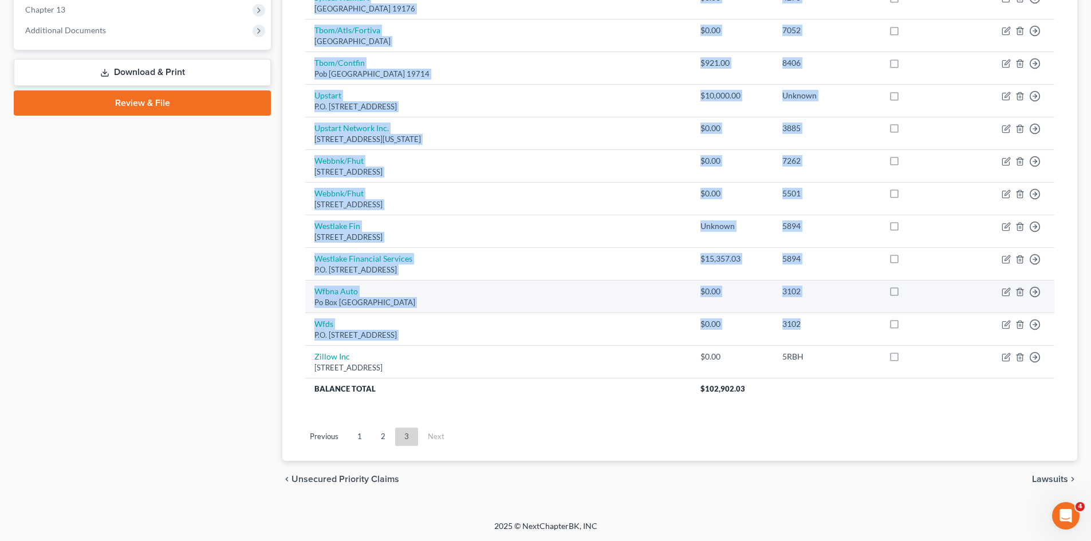
drag, startPoint x: 295, startPoint y: 135, endPoint x: 871, endPoint y: 304, distance: 600.6
click at [880, 321] on div "Unsecured Nonpriority Claims New Claim Import CSV Export CSV Delete All Credito…" at bounding box center [679, 40] width 795 height 842
click at [880, 304] on td at bounding box center [924, 296] width 88 height 33
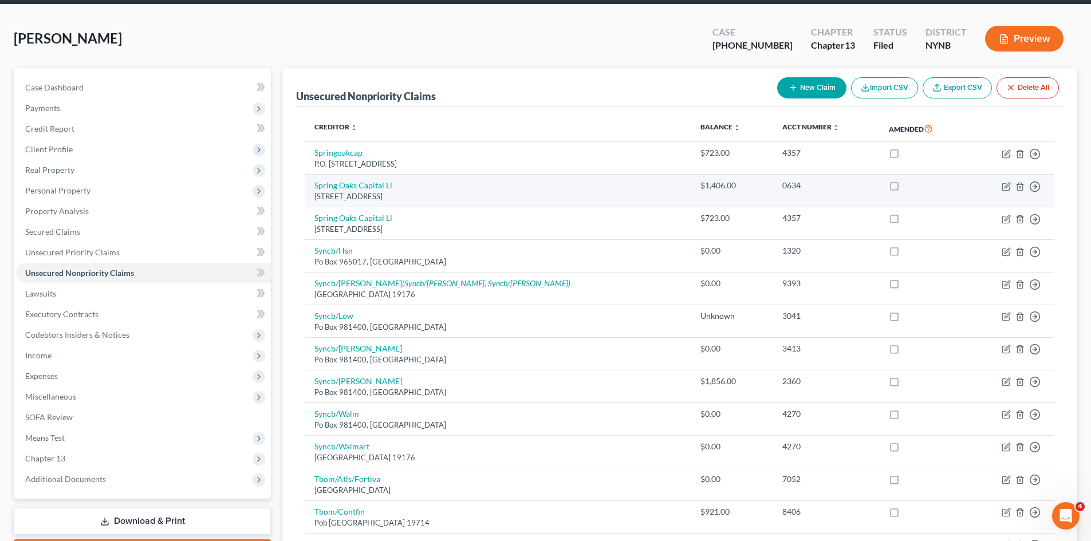
scroll to position [0, 0]
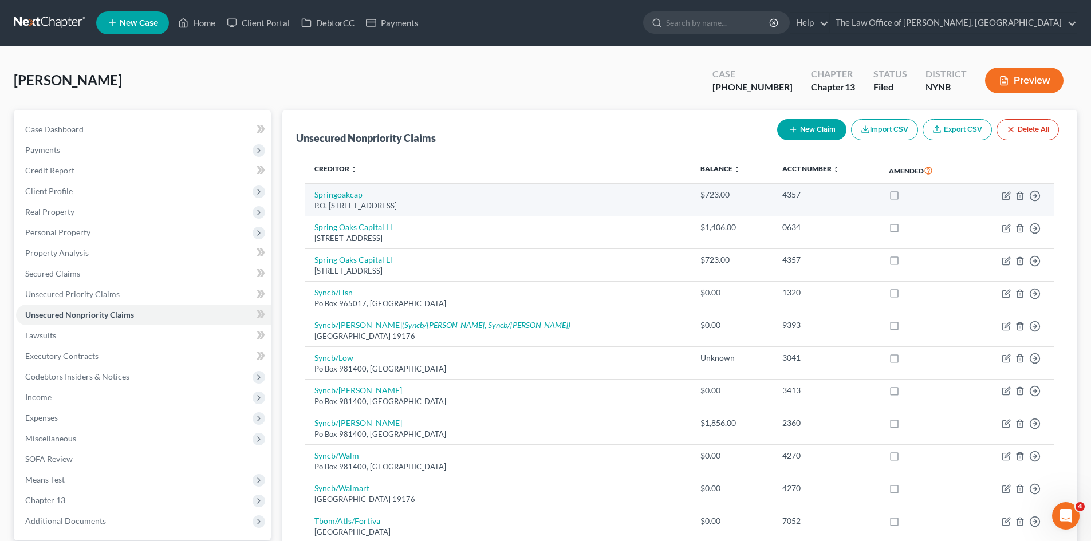
drag, startPoint x: 807, startPoint y: 372, endPoint x: 662, endPoint y: 209, distance: 218.3
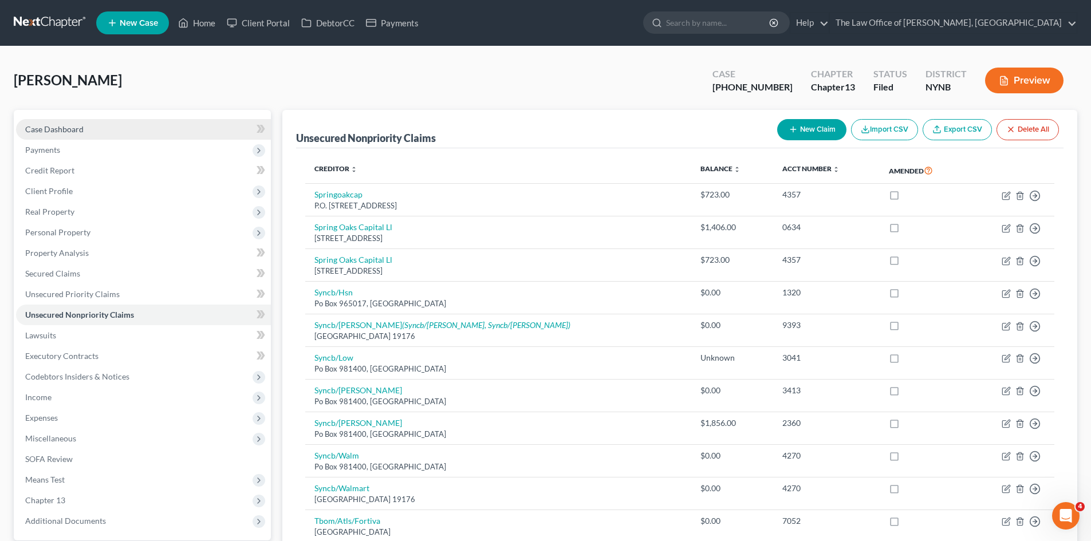
click at [101, 125] on link "Case Dashboard" at bounding box center [143, 129] width 255 height 21
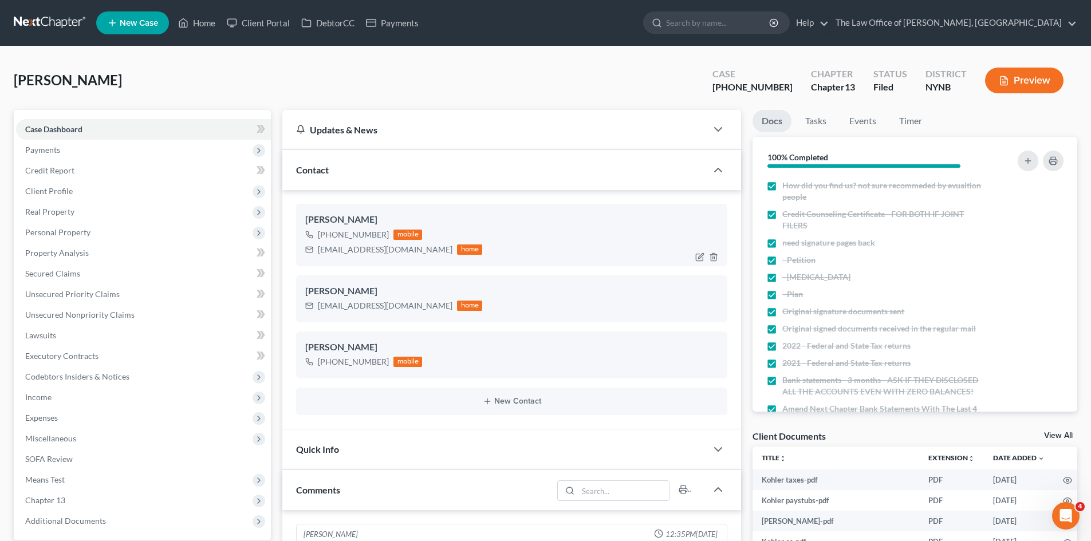
click at [354, 251] on div "[EMAIL_ADDRESS][DOMAIN_NAME]" at bounding box center [385, 249] width 135 height 11
